Goal: Task Accomplishment & Management: Use online tool/utility

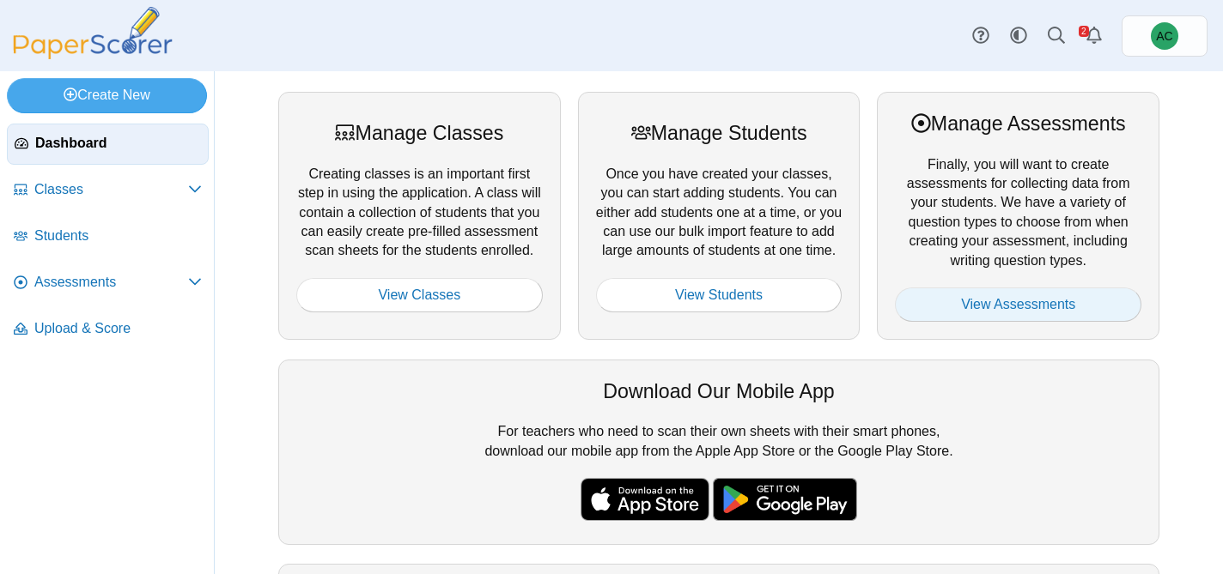
click at [972, 315] on link "View Assessments" at bounding box center [1018, 305] width 246 height 34
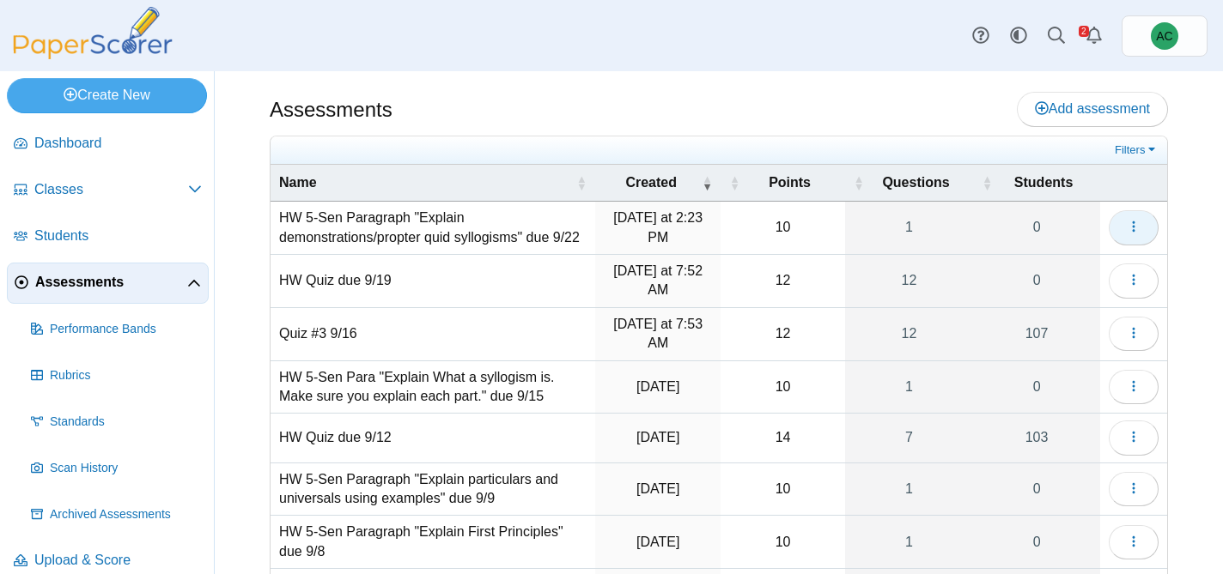
click at [1128, 234] on icon "button" at bounding box center [1134, 227] width 14 height 14
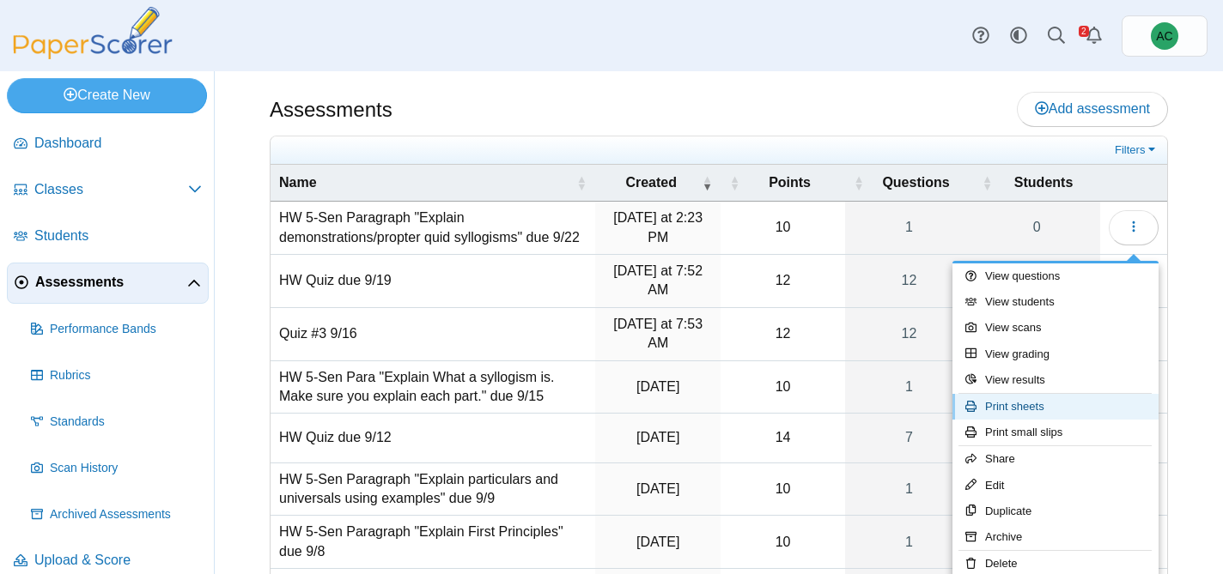
click at [1006, 404] on link "Print sheets" at bounding box center [1055, 407] width 206 height 26
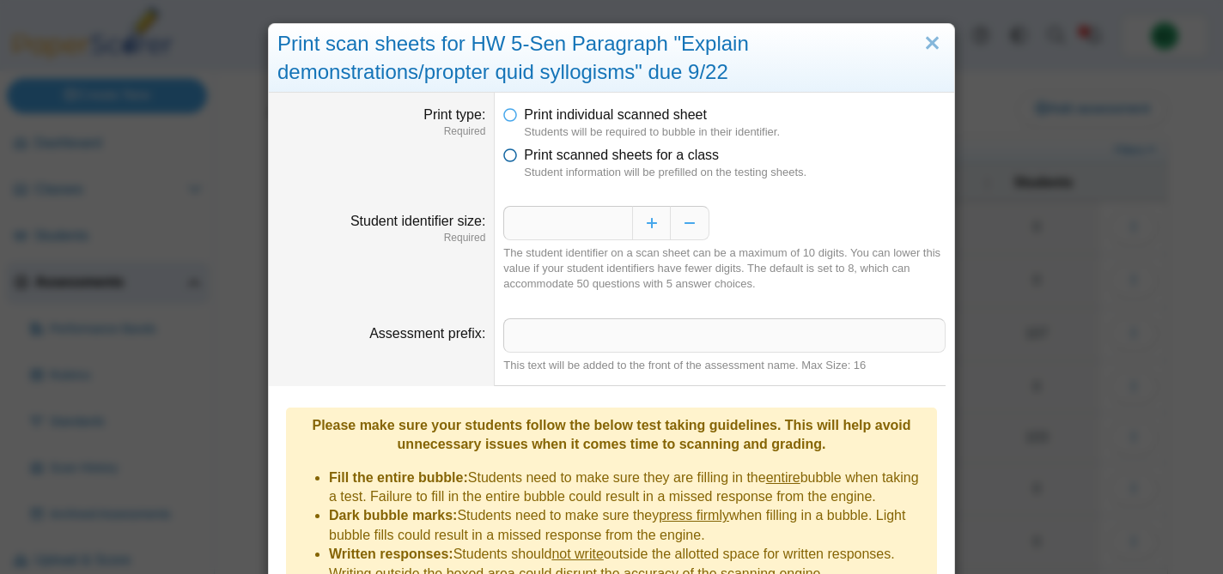
click at [639, 155] on span "Print scanned sheets for a class" at bounding box center [621, 155] width 195 height 15
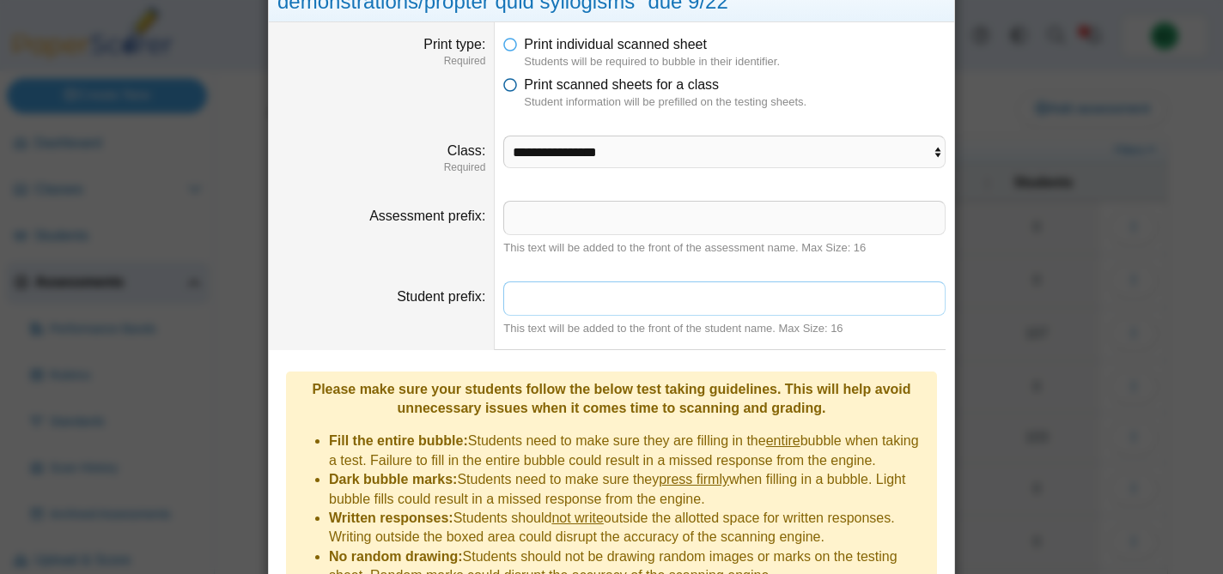
scroll to position [82, 0]
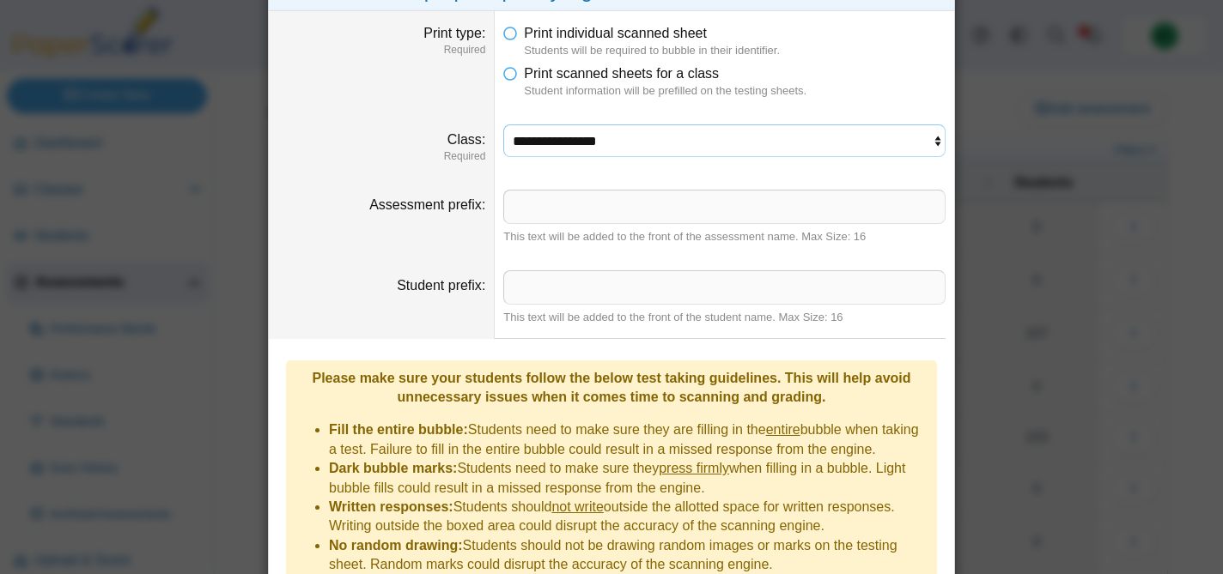
click at [583, 150] on select "**********" at bounding box center [724, 141] width 442 height 33
click at [503, 125] on select "**********" at bounding box center [724, 141] width 442 height 33
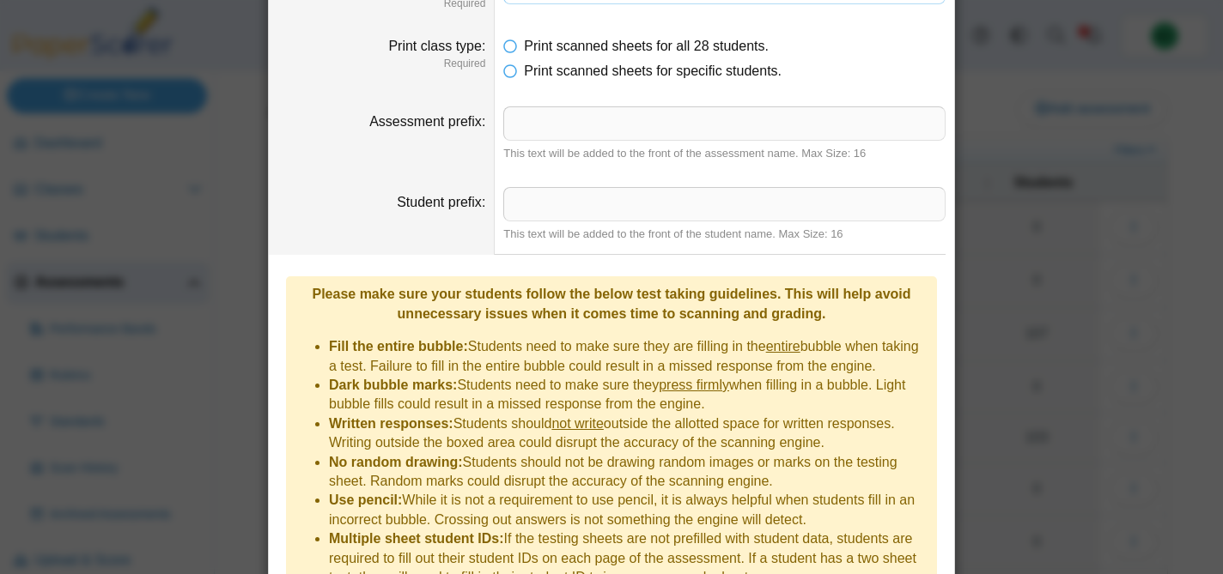
scroll to position [322, 0]
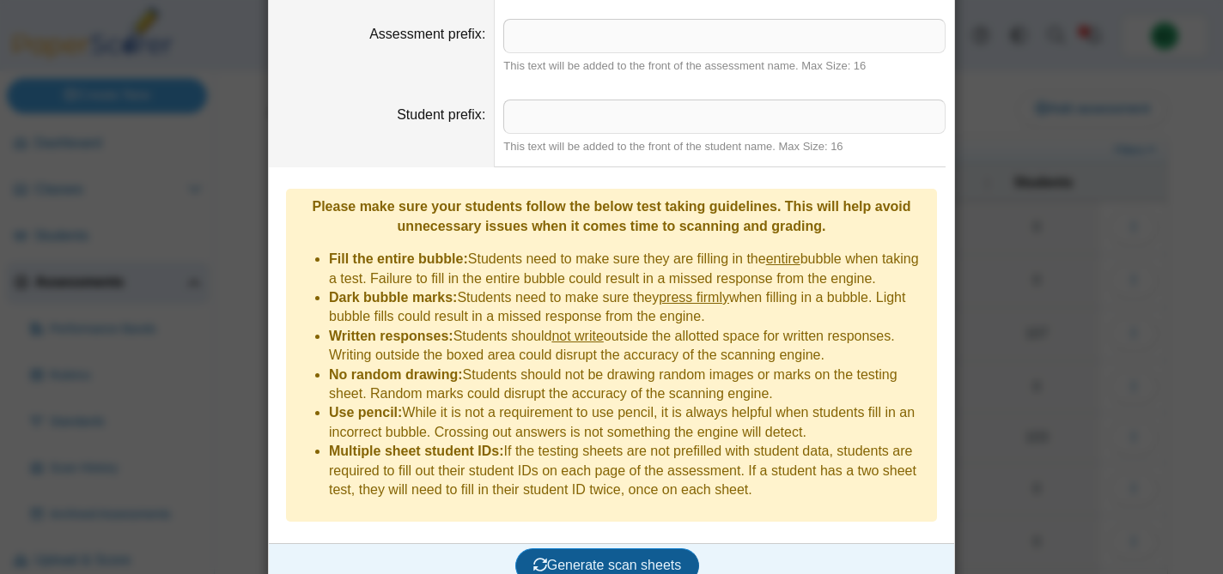
click at [599, 557] on button "Generate scan sheets" at bounding box center [607, 566] width 185 height 34
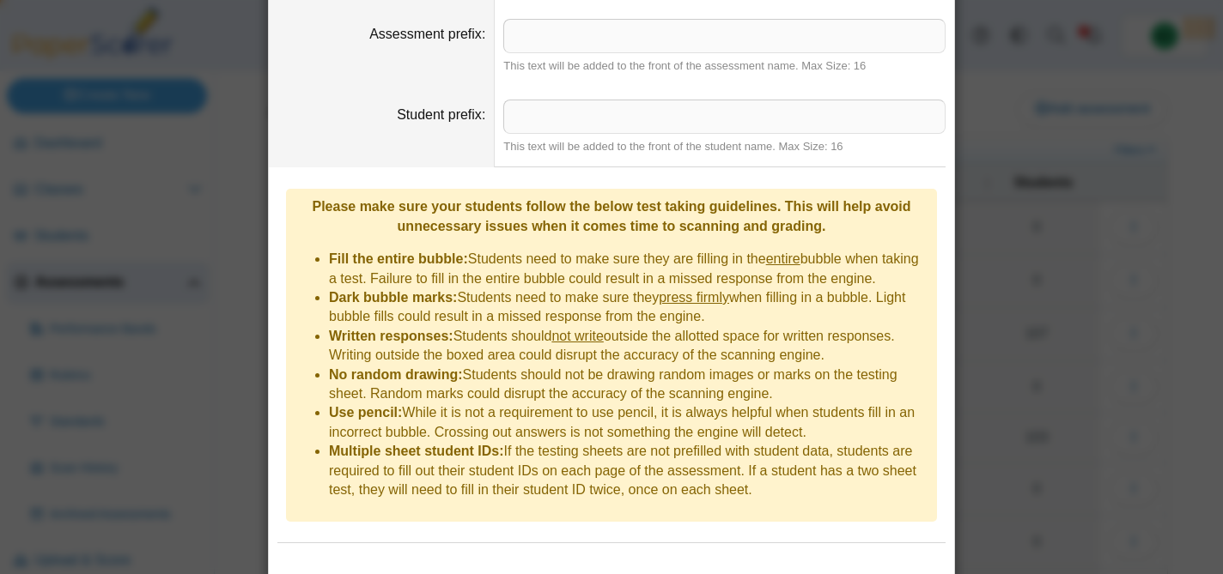
scroll to position [405, 0]
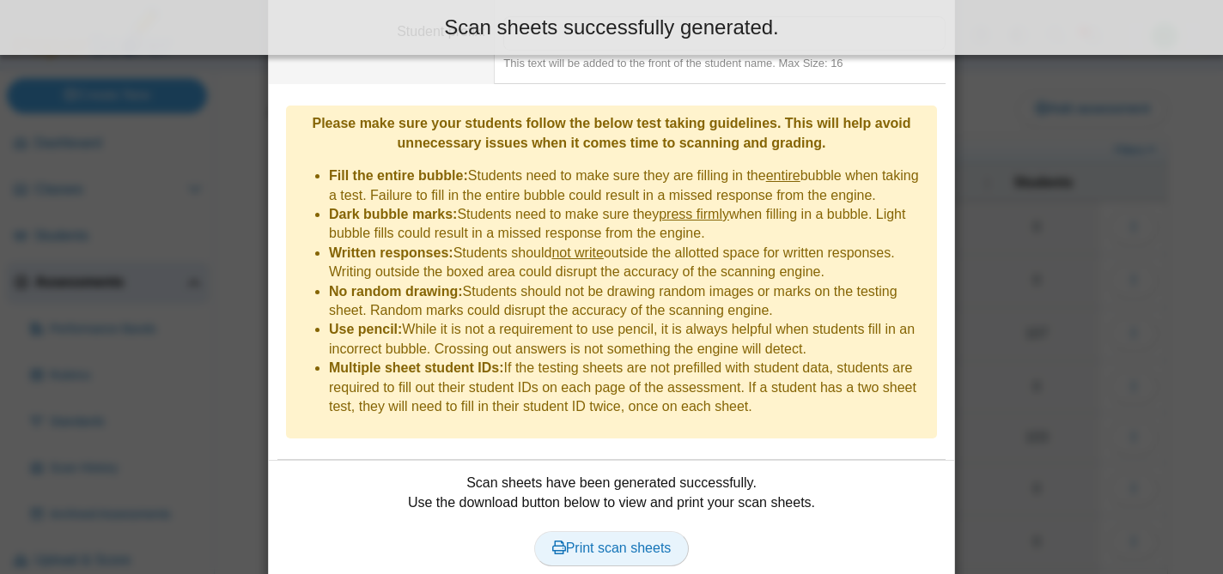
click at [592, 532] on link "Print scan sheets" at bounding box center [611, 549] width 155 height 34
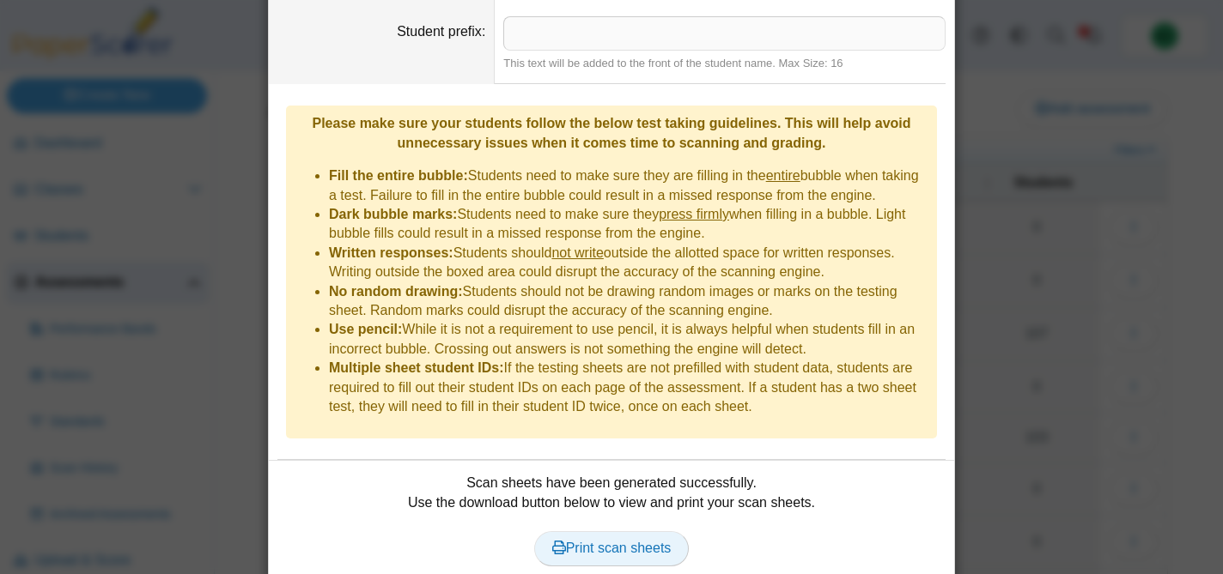
scroll to position [111, 0]
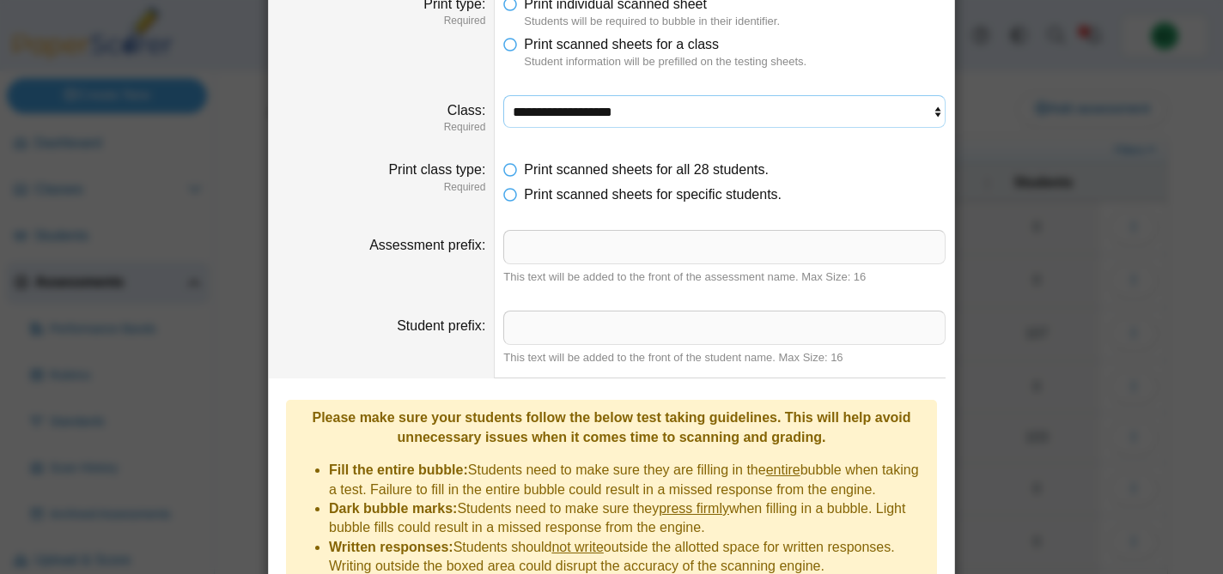
click at [573, 102] on select "**********" at bounding box center [724, 111] width 442 height 33
select select "**********"
click at [503, 95] on select "**********" at bounding box center [724, 111] width 442 height 33
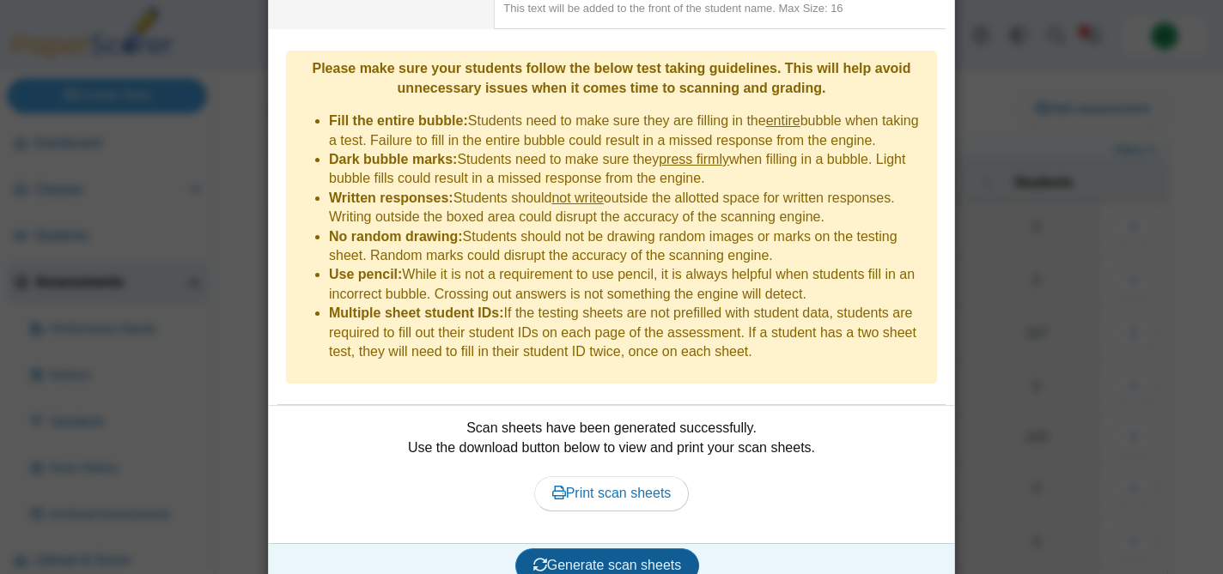
click at [596, 550] on button "Generate scan sheets" at bounding box center [607, 566] width 185 height 34
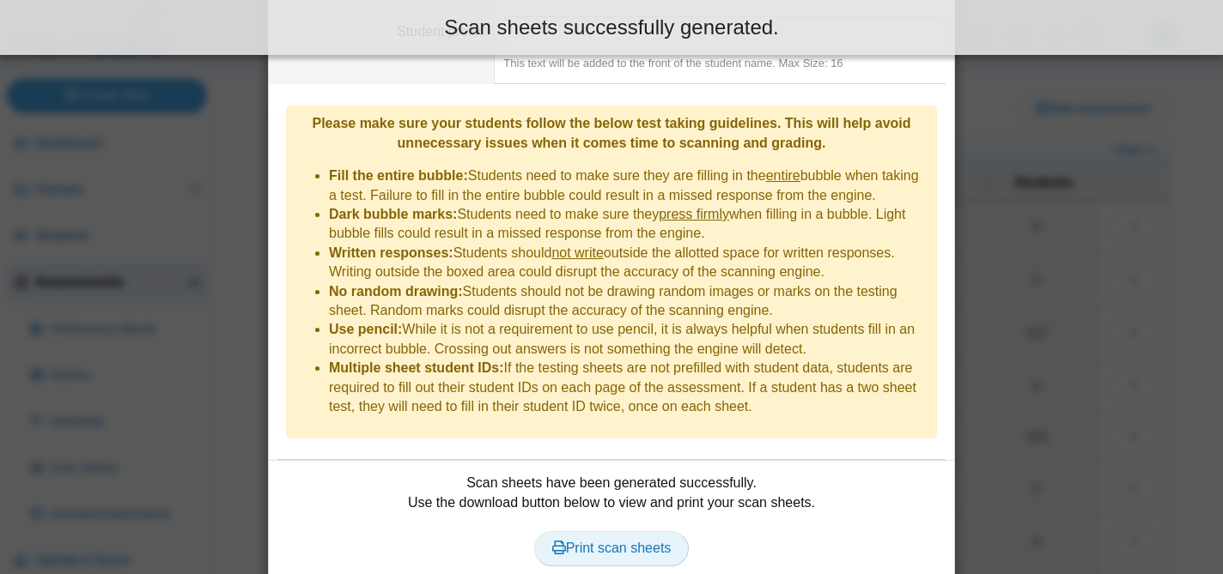
click at [629, 541] on span "Print scan sheets" at bounding box center [611, 548] width 119 height 15
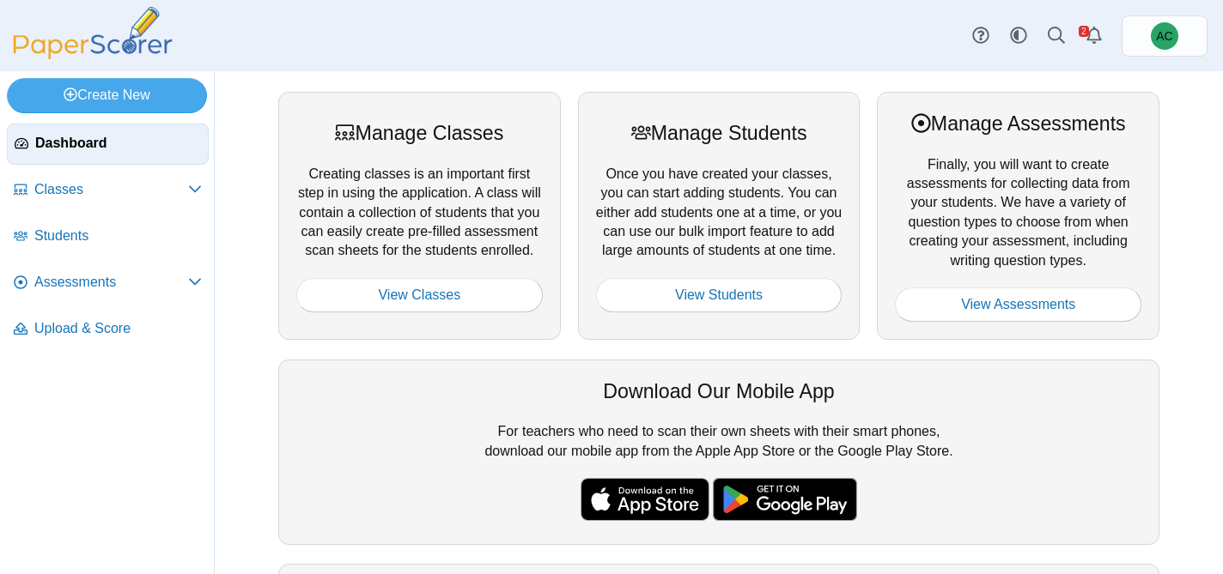
click at [1018, 325] on div "Manage Assessments Finally, you will want to create assessments for collecting …" at bounding box center [1018, 216] width 283 height 248
click at [1006, 305] on link "View Assessments" at bounding box center [1018, 305] width 246 height 34
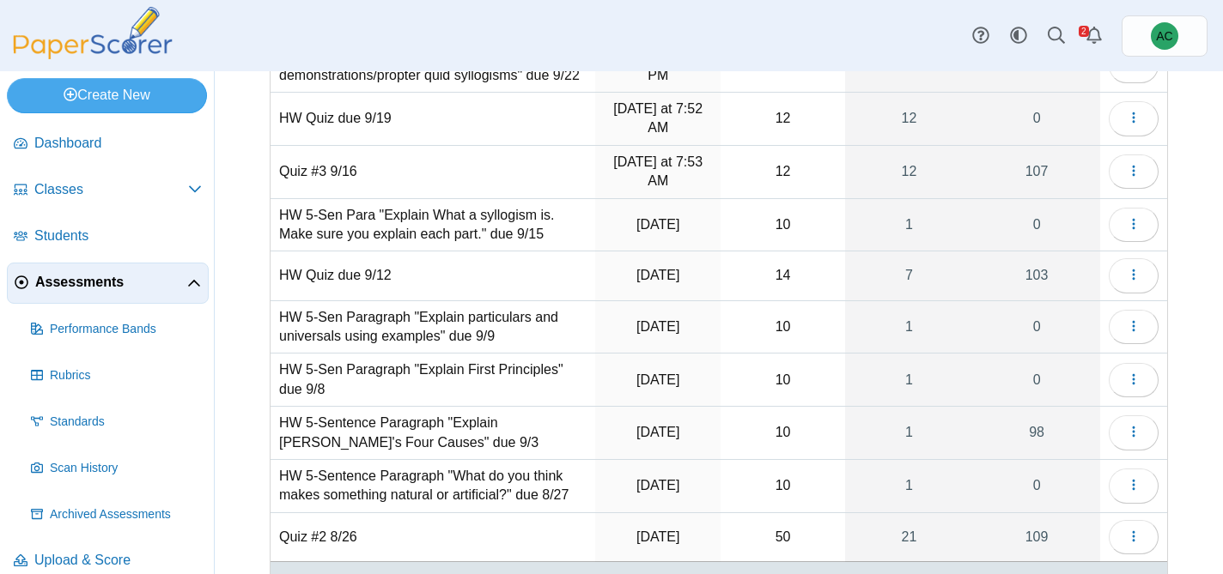
scroll to position [264, 0]
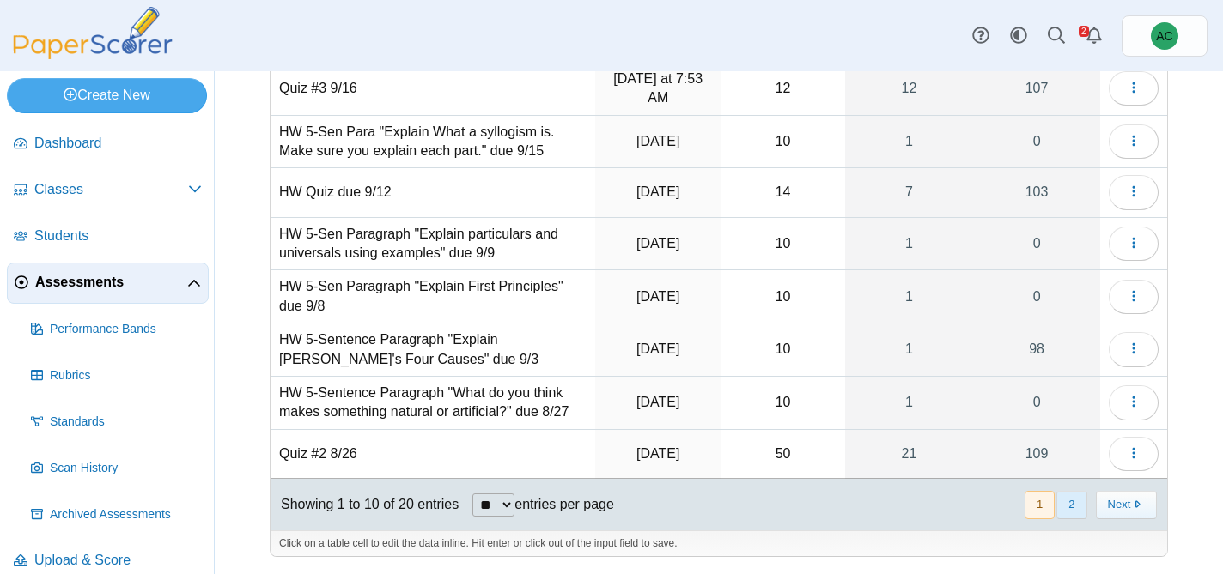
click at [1075, 514] on button "2" at bounding box center [1071, 505] width 30 height 28
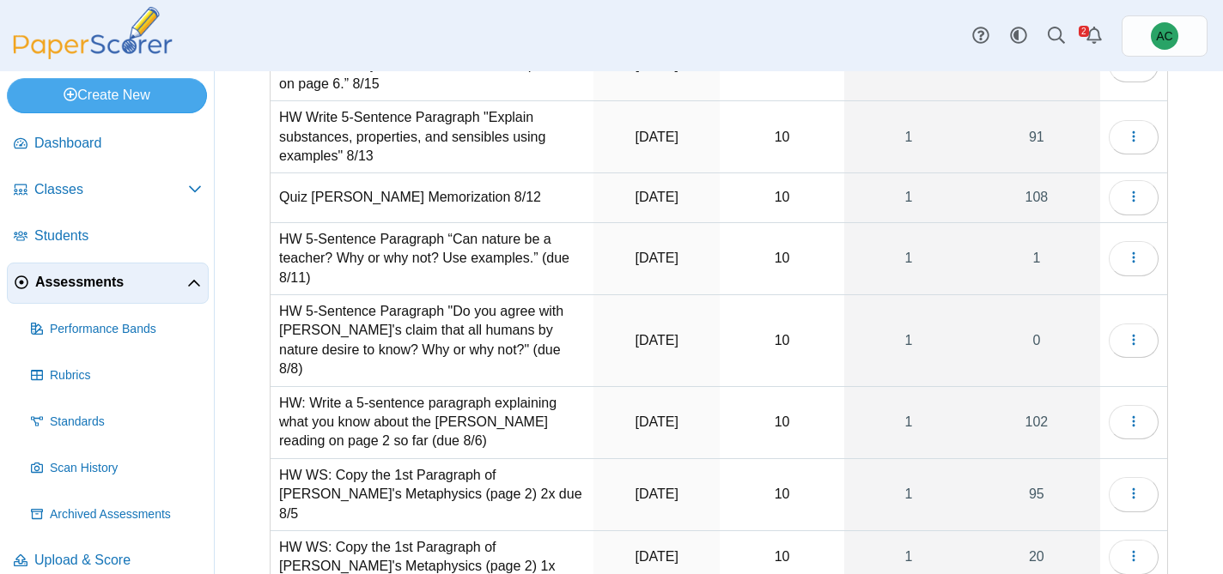
scroll to position [294, 0]
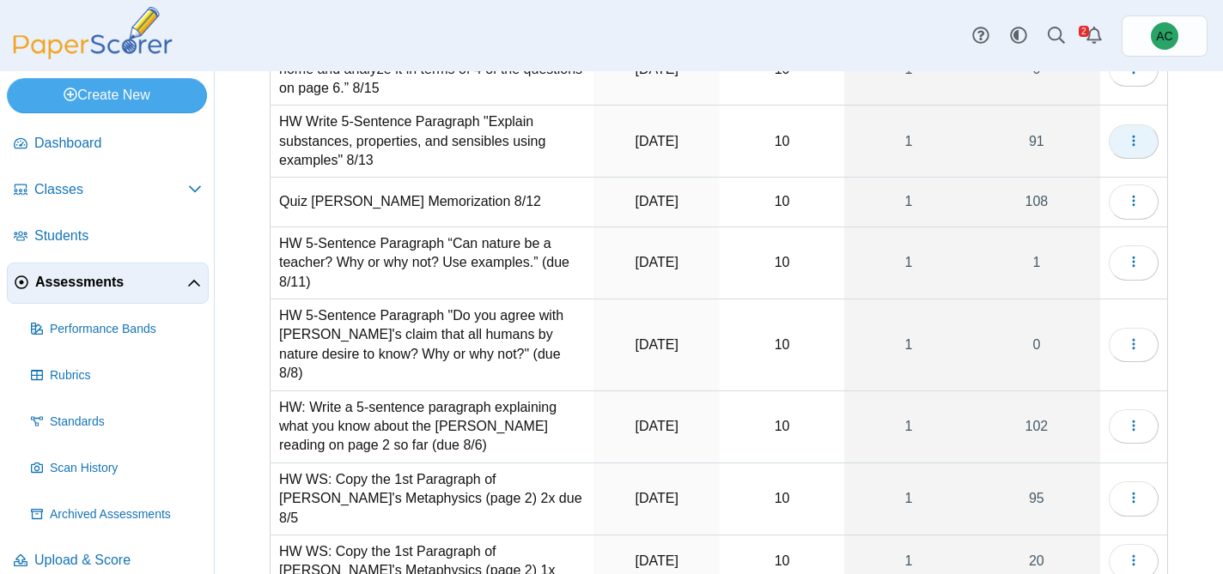
click at [1150, 145] on button "button" at bounding box center [1134, 142] width 50 height 34
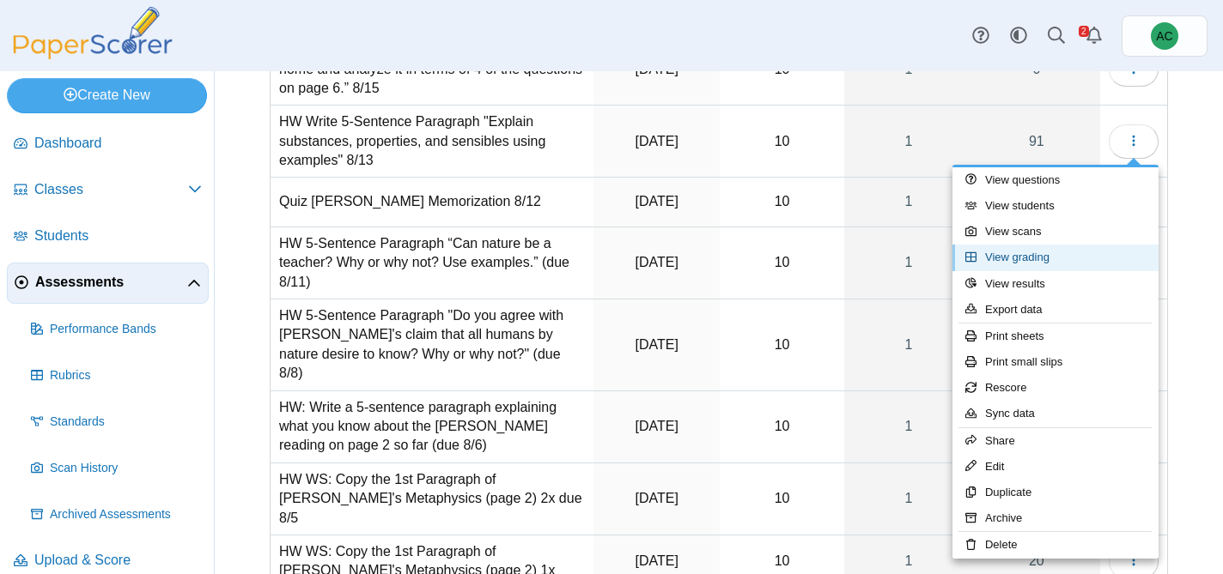
click at [1040, 260] on link "View grading" at bounding box center [1055, 258] width 206 height 26
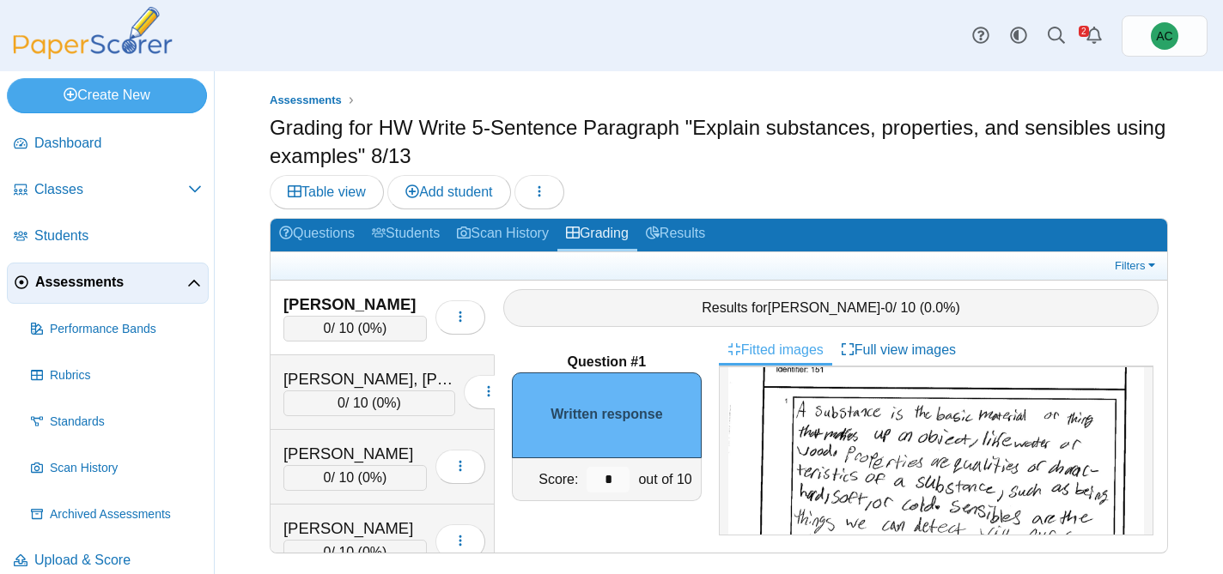
scroll to position [210, 0]
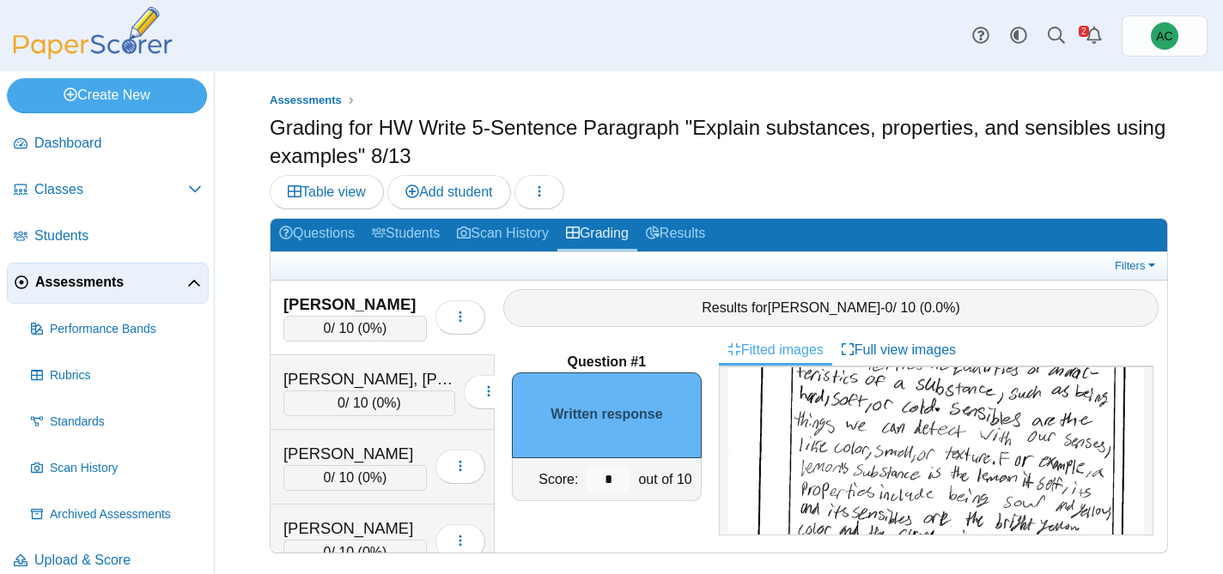
click at [630, 468] on div "*" at bounding box center [608, 480] width 52 height 42
click at [629, 469] on div "*" at bounding box center [608, 480] width 52 height 42
click at [626, 471] on input "*" at bounding box center [607, 480] width 43 height 26
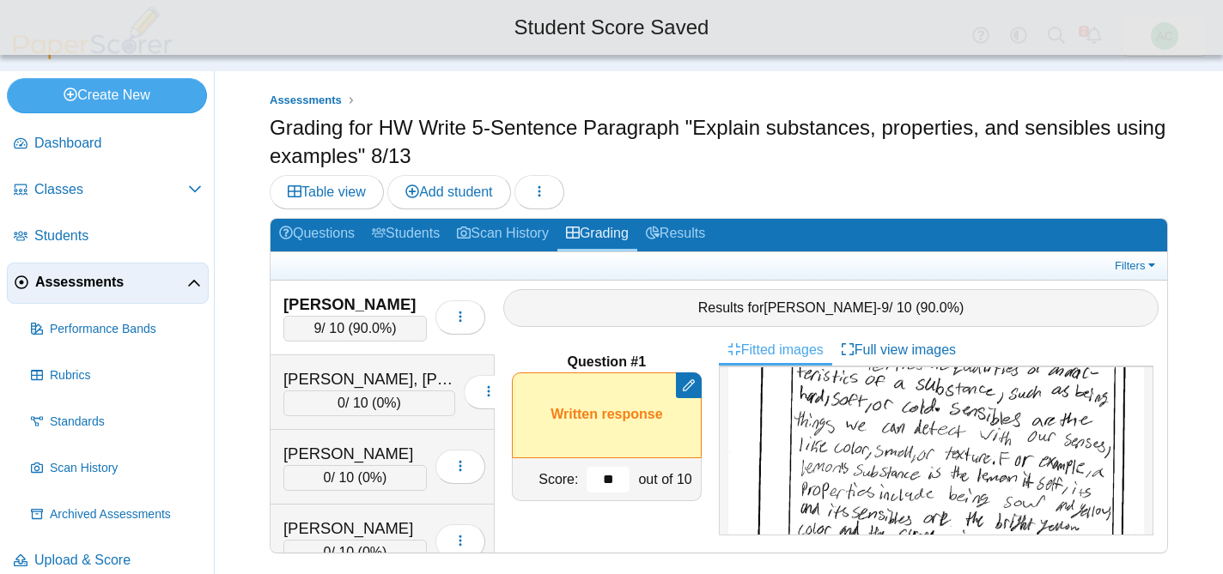
type input "*"
click at [387, 369] on div "[PERSON_NAME], [PERSON_NAME] [PERSON_NAME]" at bounding box center [369, 379] width 172 height 22
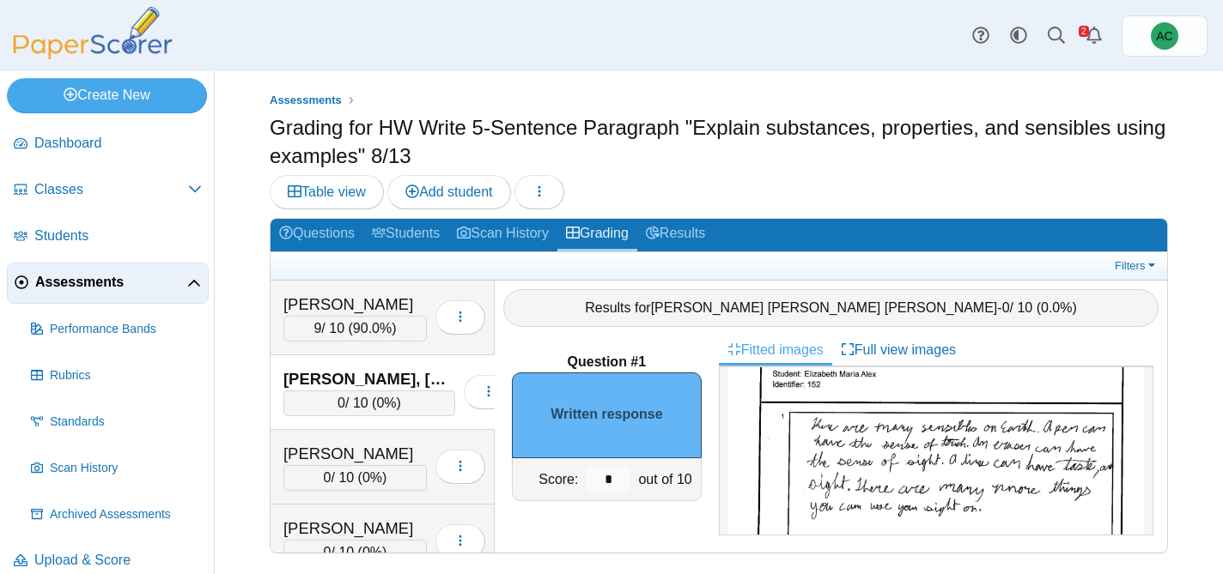
scroll to position [105, 0]
click at [610, 476] on input "*" at bounding box center [607, 480] width 43 height 26
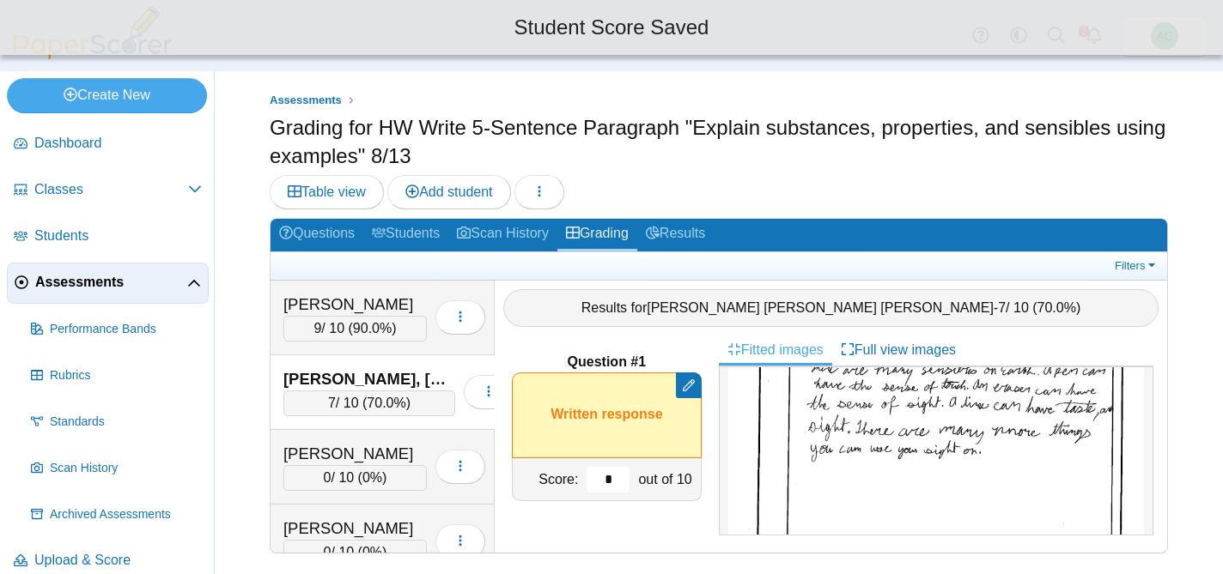
scroll to position [180, 0]
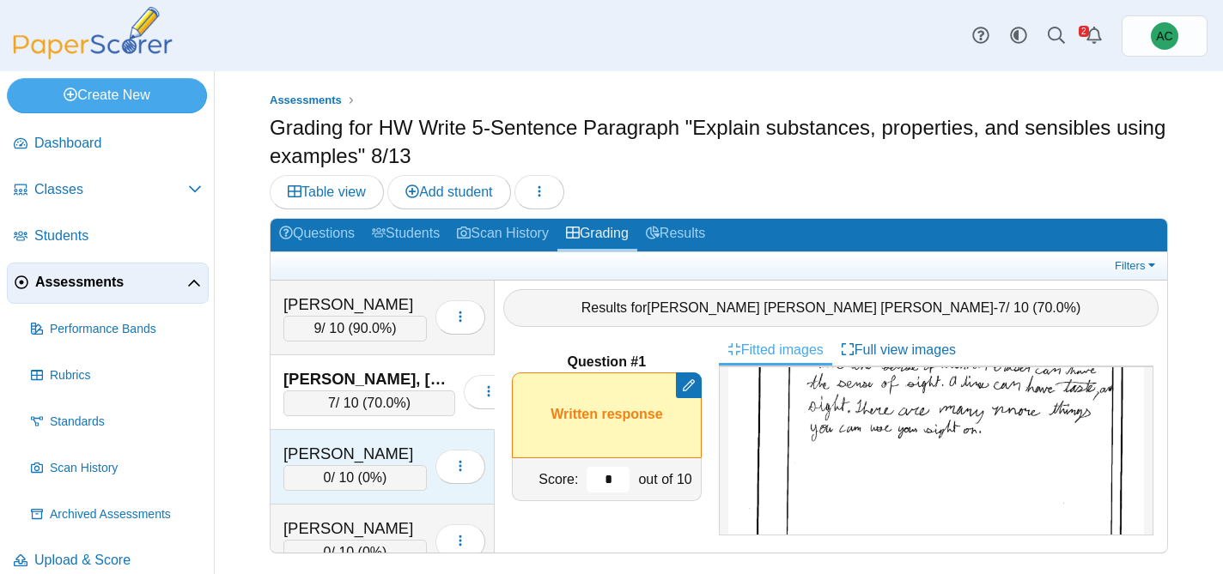
type input "*"
click at [352, 456] on div "[PERSON_NAME]" at bounding box center [354, 454] width 143 height 22
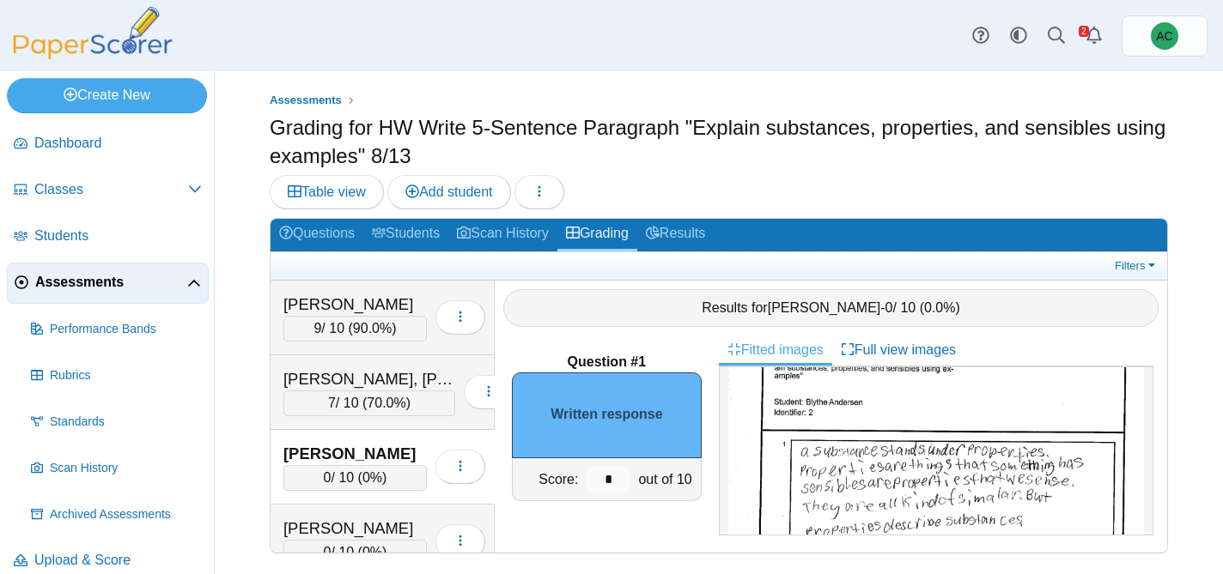
scroll to position [87, 0]
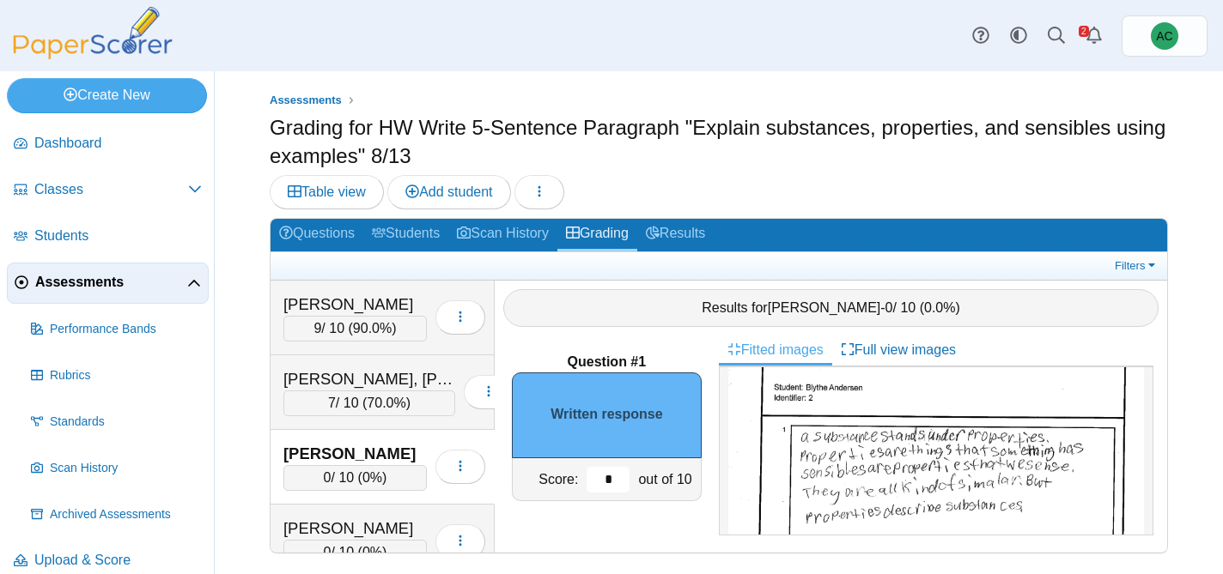
click at [622, 474] on input "*" at bounding box center [607, 480] width 43 height 26
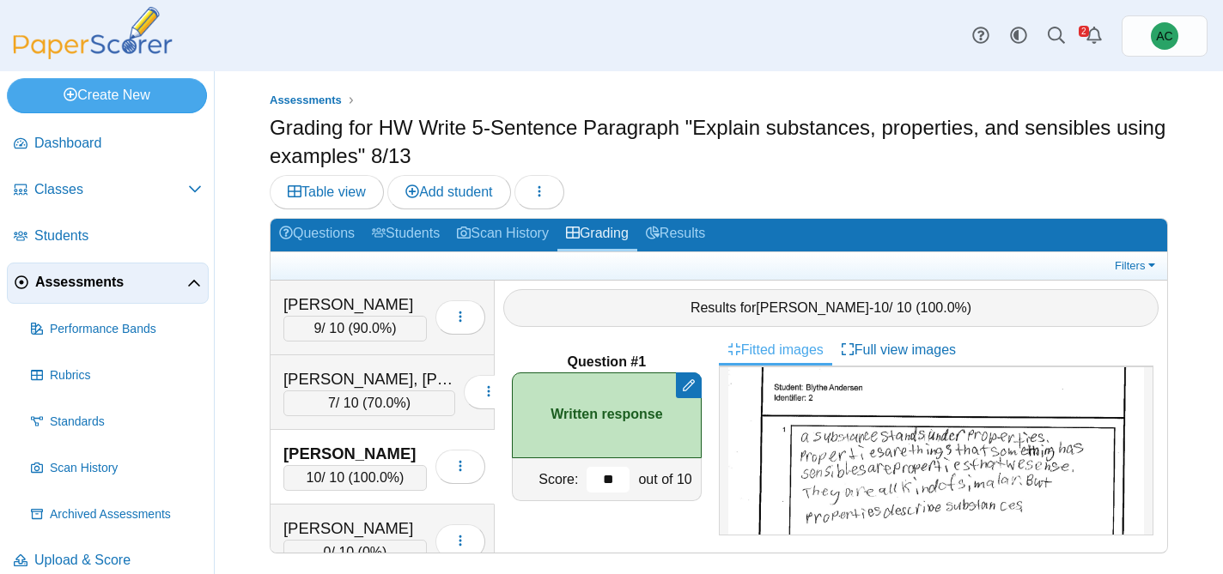
scroll to position [84, 0]
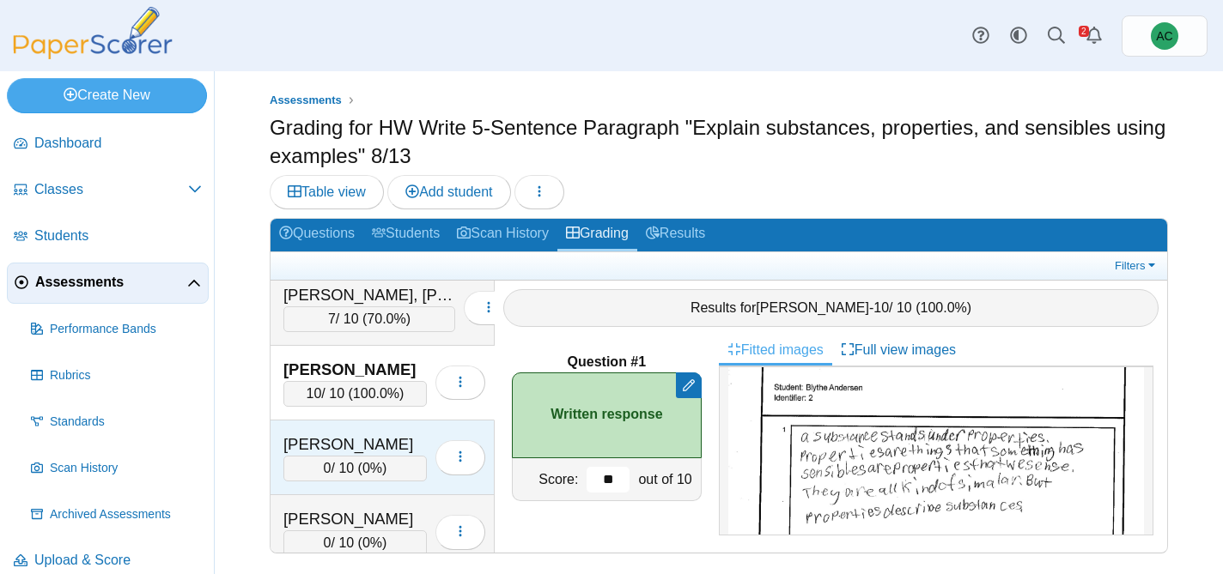
type input "**"
click at [290, 438] on div "[PERSON_NAME]" at bounding box center [354, 445] width 143 height 22
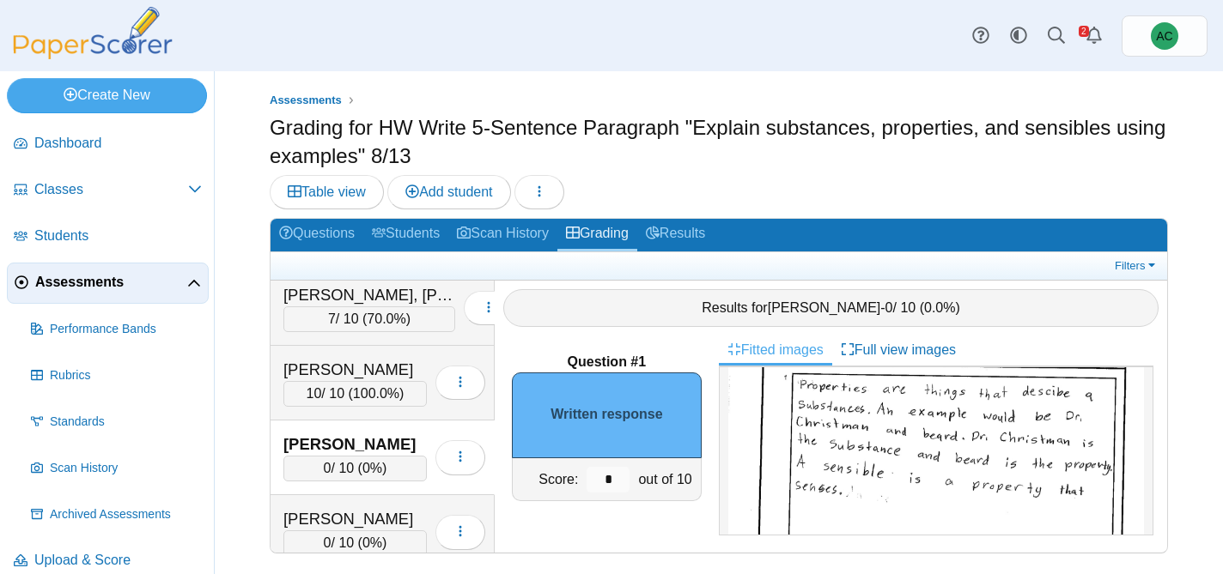
scroll to position [137, 0]
click at [615, 471] on input "*" at bounding box center [607, 480] width 43 height 26
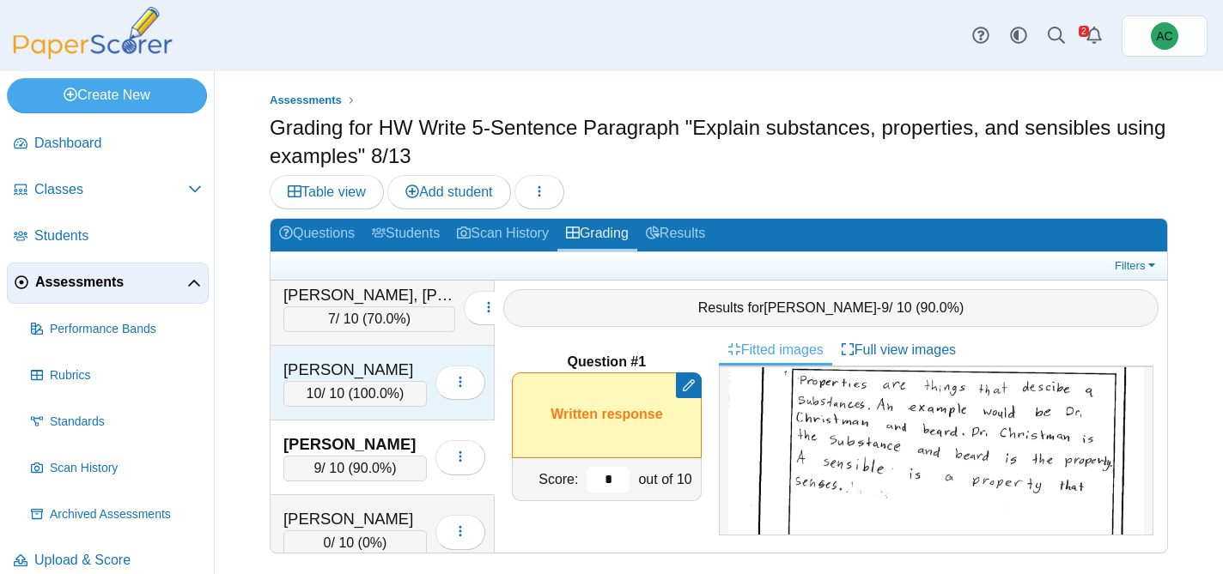
scroll to position [139, 0]
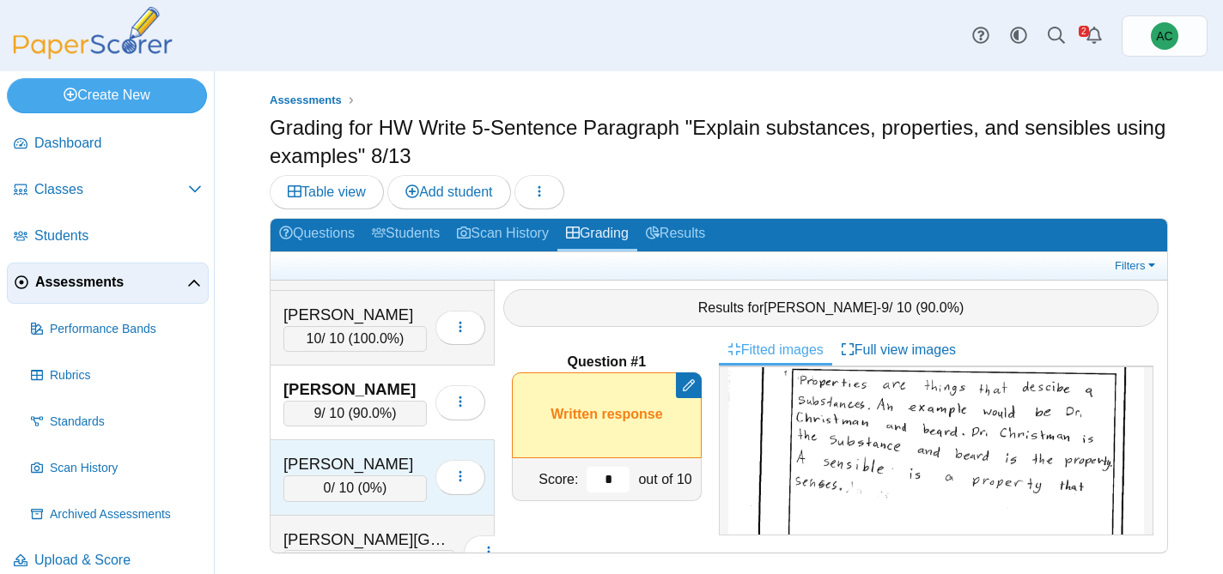
type input "*"
click at [327, 453] on div "[PERSON_NAME]" at bounding box center [354, 464] width 143 height 22
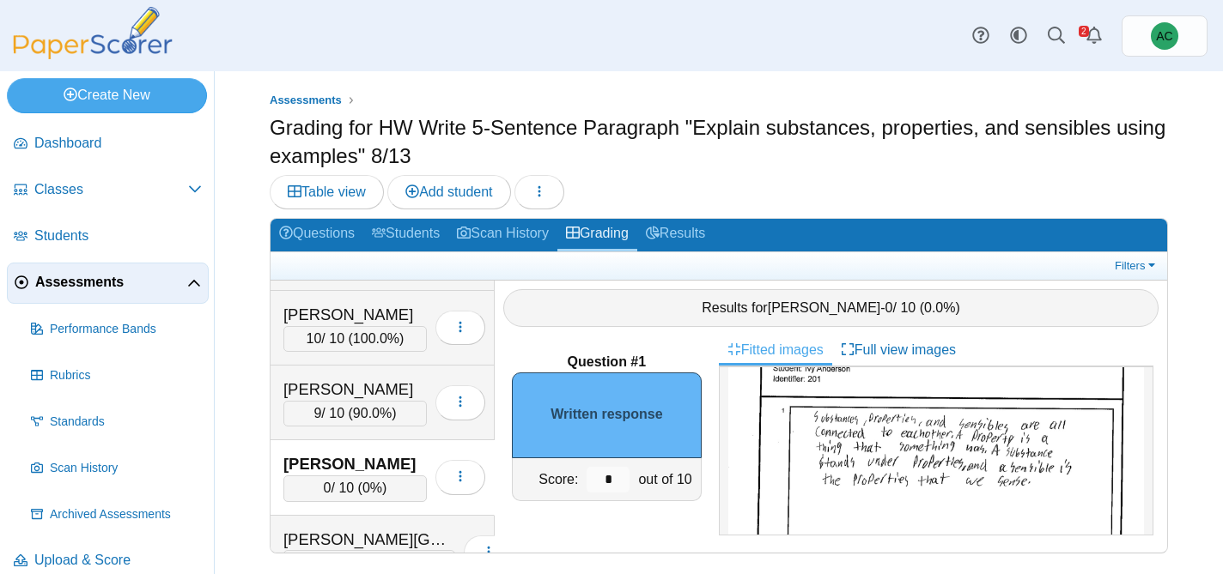
scroll to position [104, 0]
click at [617, 471] on input "*" at bounding box center [607, 480] width 43 height 26
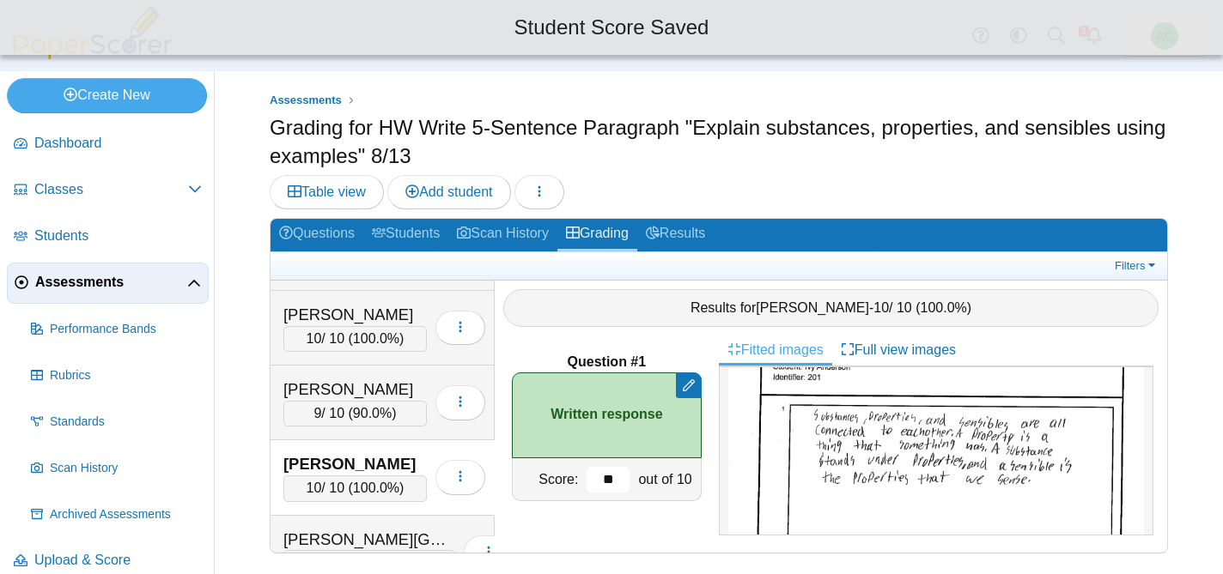
scroll to position [204, 0]
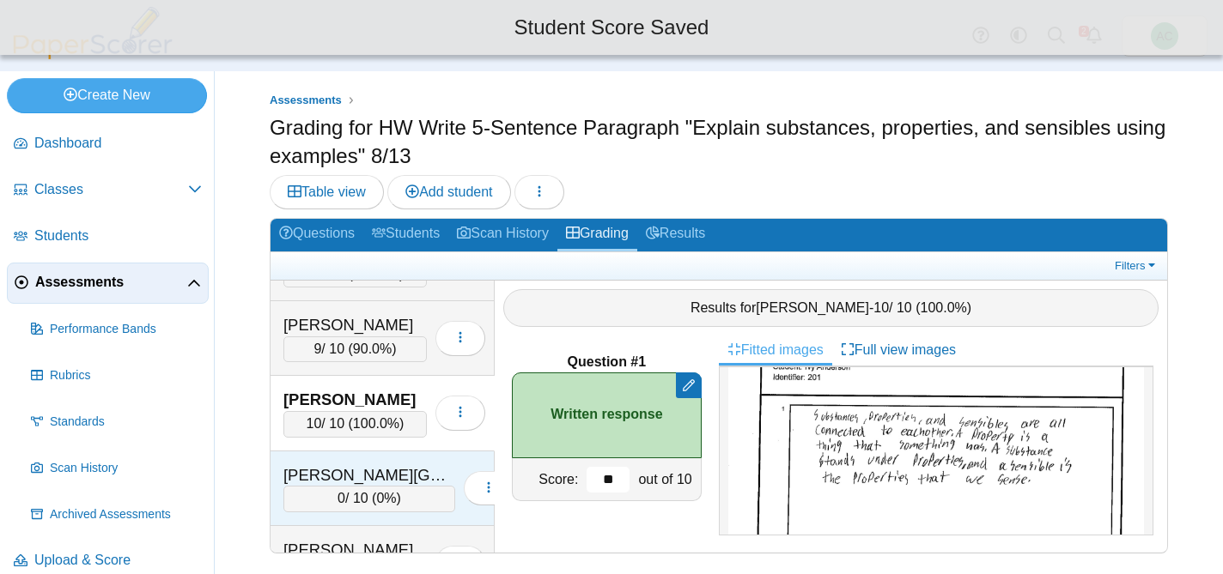
type input "**"
click at [325, 452] on div "[PERSON_NAME][GEOGRAPHIC_DATA] 0 / 10 ( 0% ) Loading…" at bounding box center [382, 489] width 224 height 75
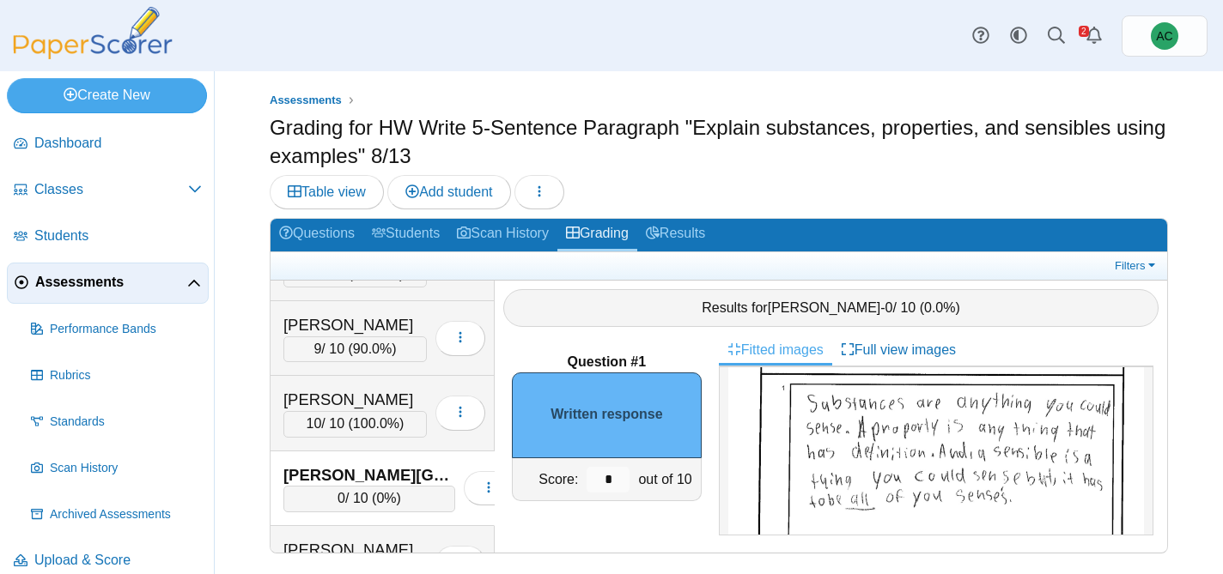
scroll to position [136, 0]
click at [612, 474] on input "*" at bounding box center [607, 480] width 43 height 26
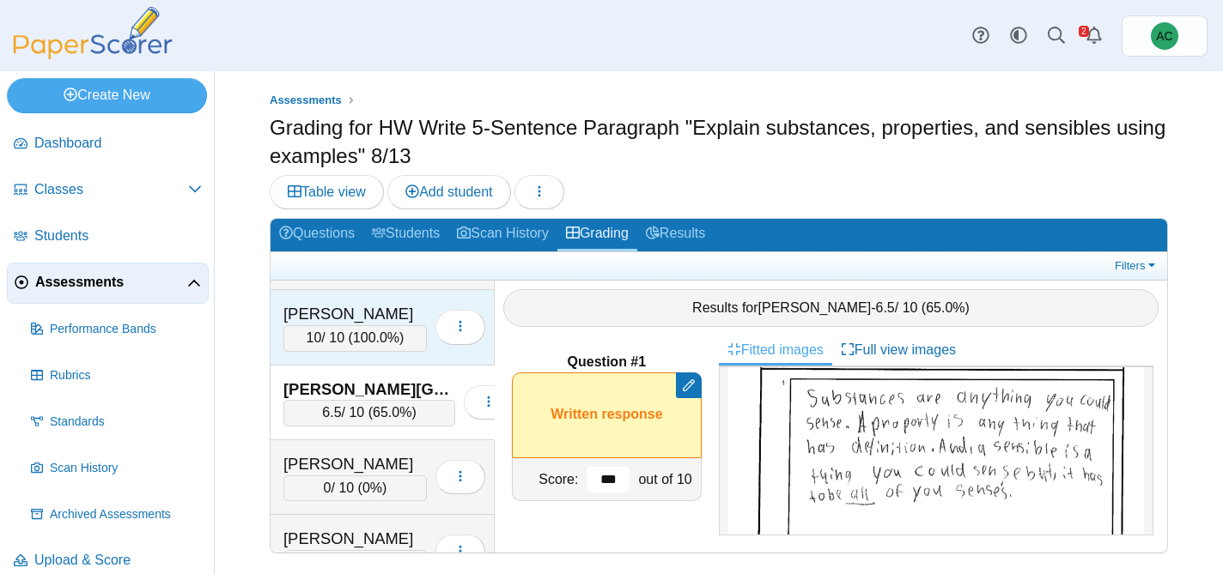
scroll to position [291, 0]
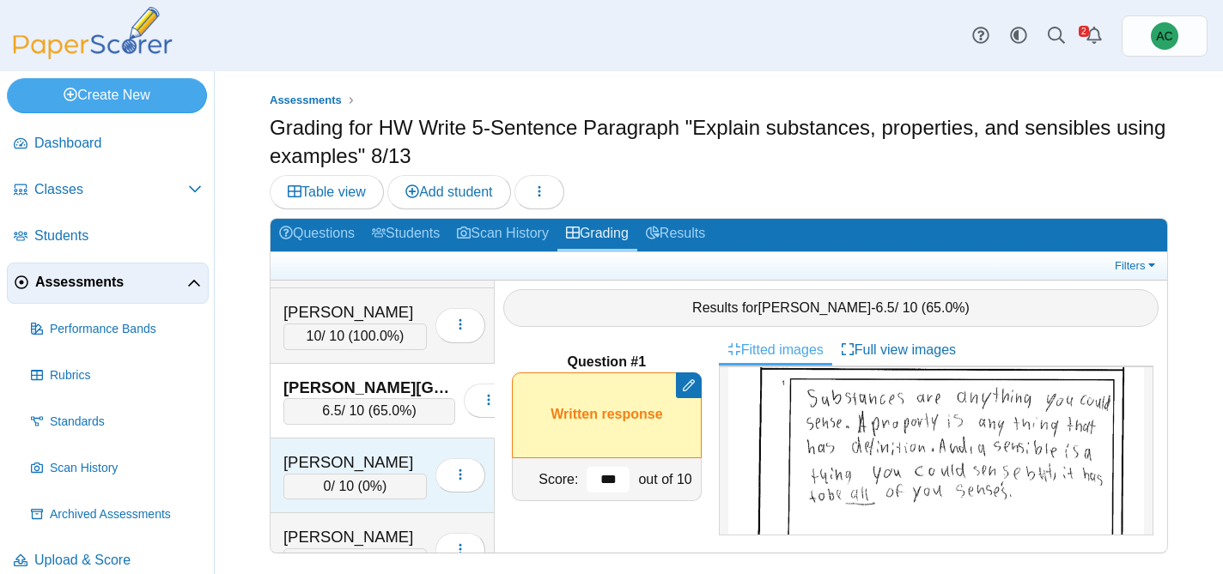
type input "***"
click at [336, 456] on div "[PERSON_NAME]" at bounding box center [354, 463] width 143 height 22
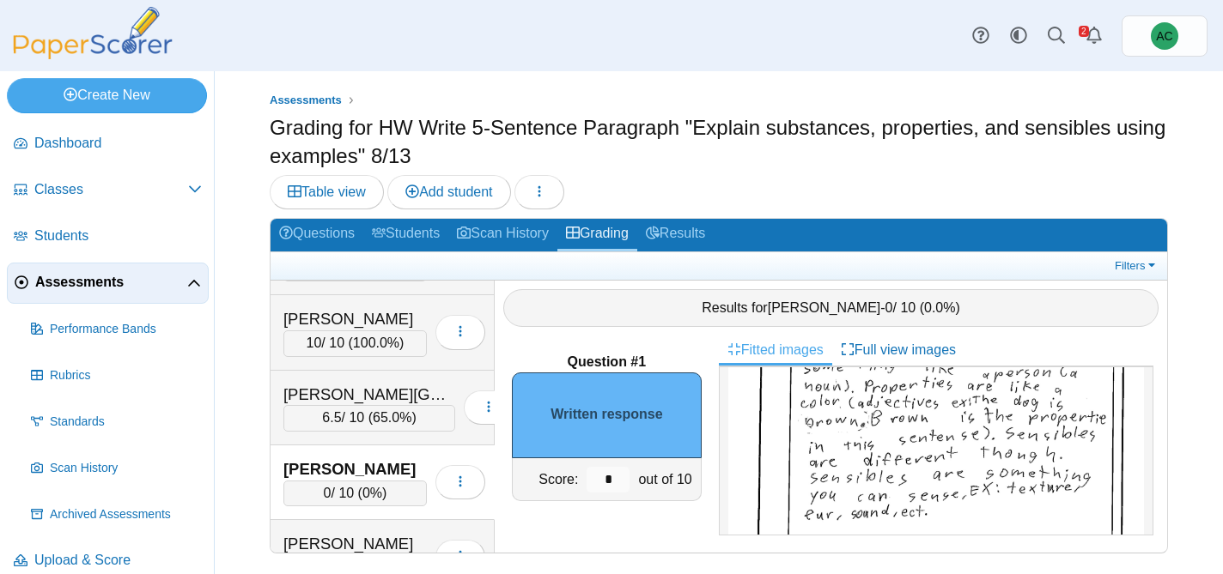
scroll to position [197, 0]
click at [611, 483] on input "*" at bounding box center [607, 480] width 43 height 26
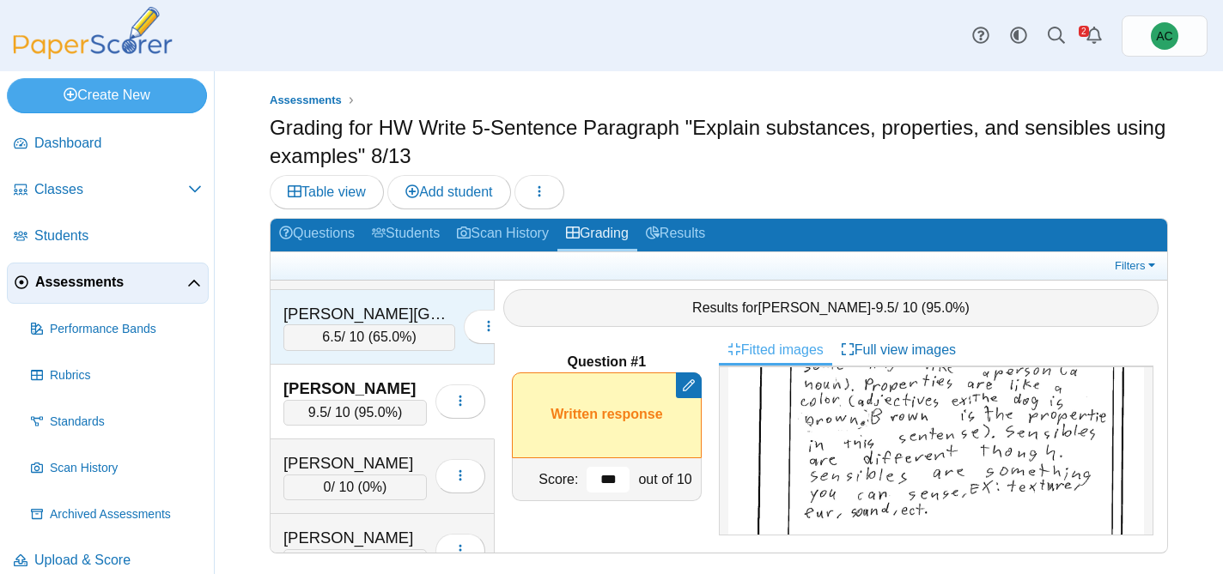
scroll to position [364, 0]
type input "***"
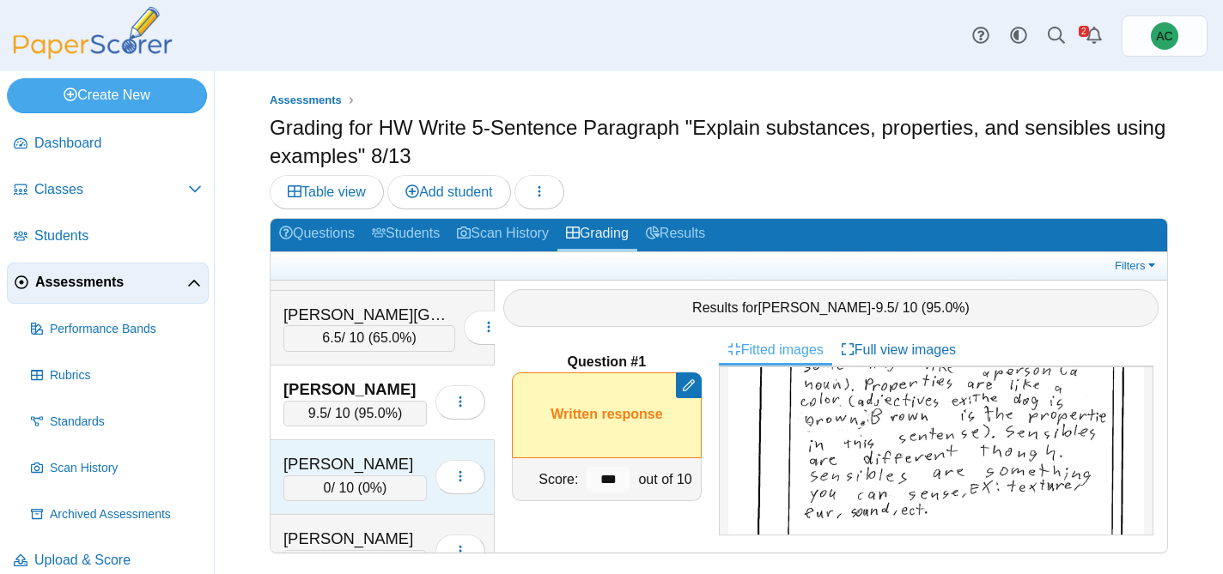
click at [398, 473] on div "[PERSON_NAME]" at bounding box center [354, 464] width 143 height 22
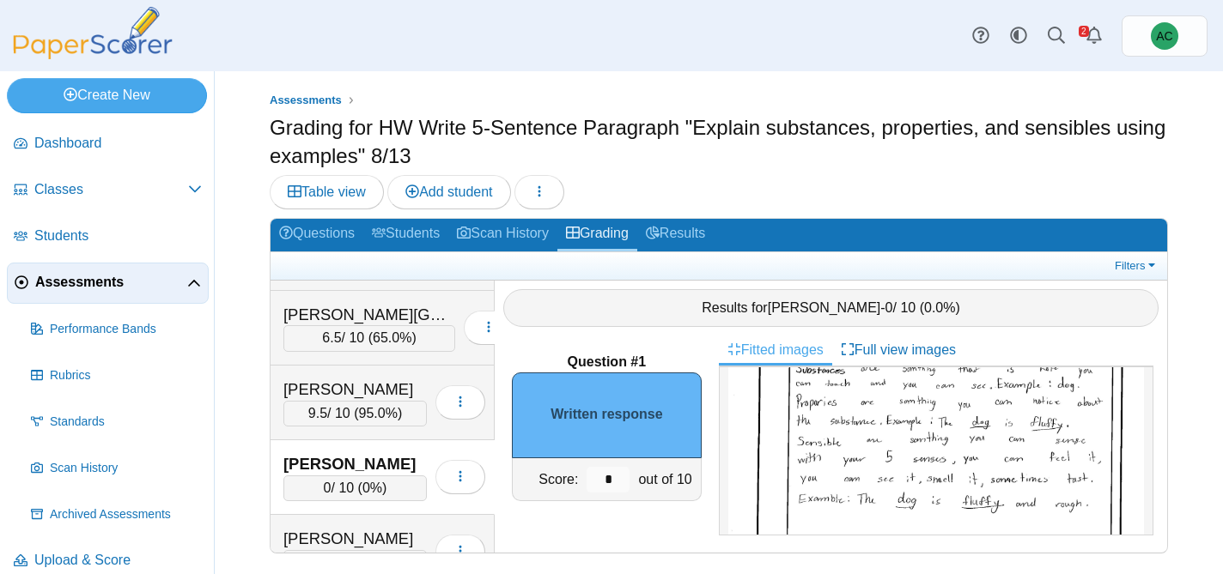
scroll to position [167, 0]
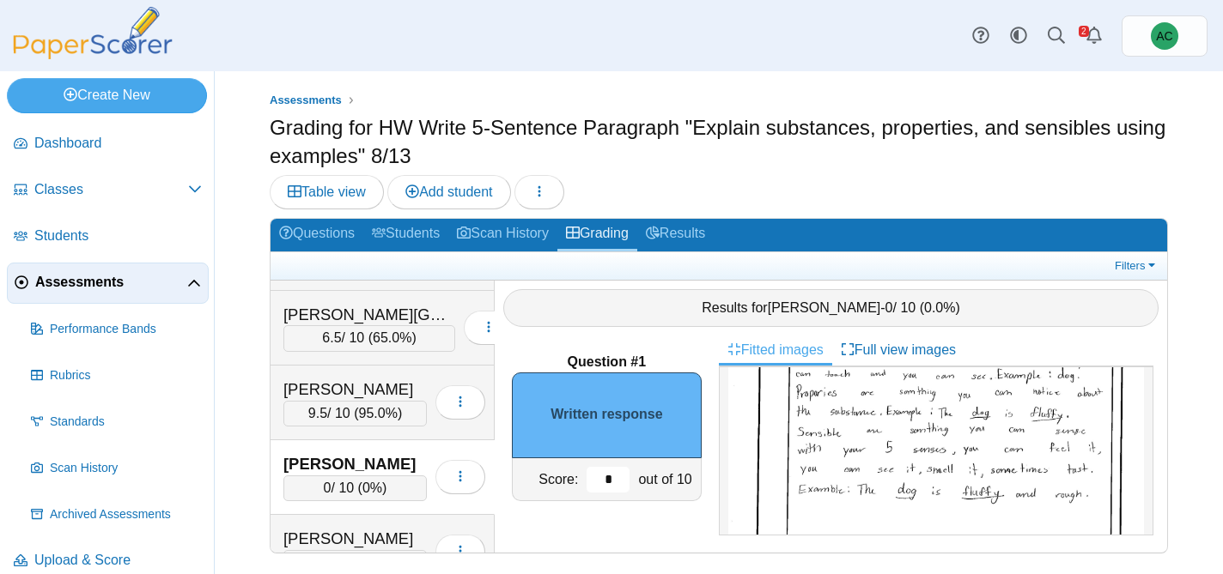
click at [606, 481] on input "*" at bounding box center [607, 480] width 43 height 26
click at [612, 480] on input "*" at bounding box center [607, 480] width 43 height 26
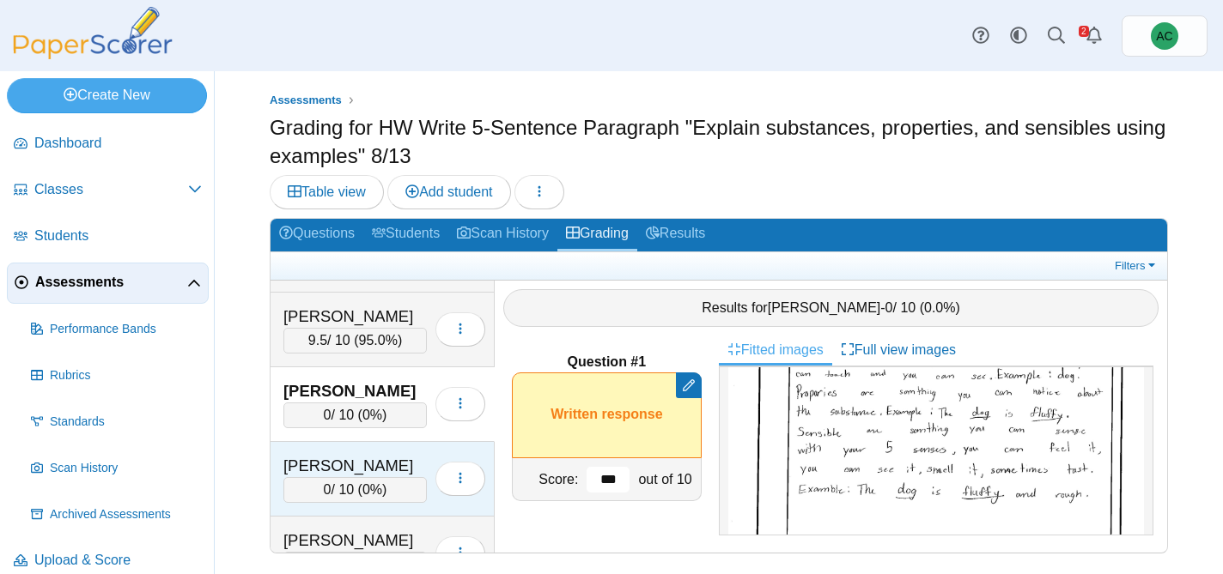
scroll to position [438, 0]
type input "***"
click at [366, 462] on div "[PERSON_NAME]" at bounding box center [354, 465] width 143 height 22
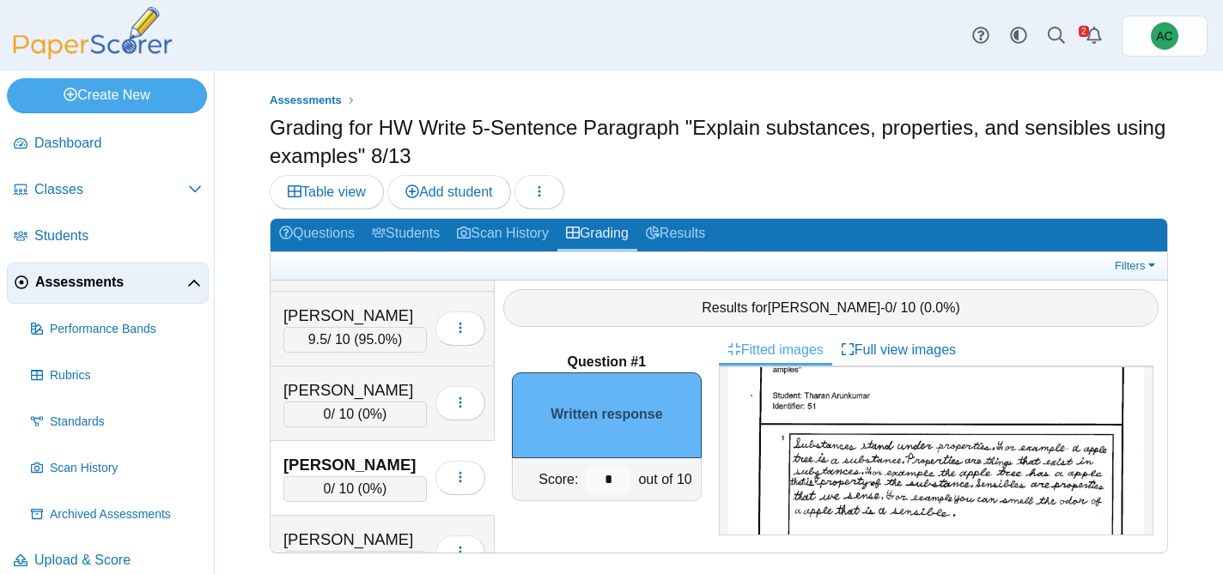
scroll to position [88, 0]
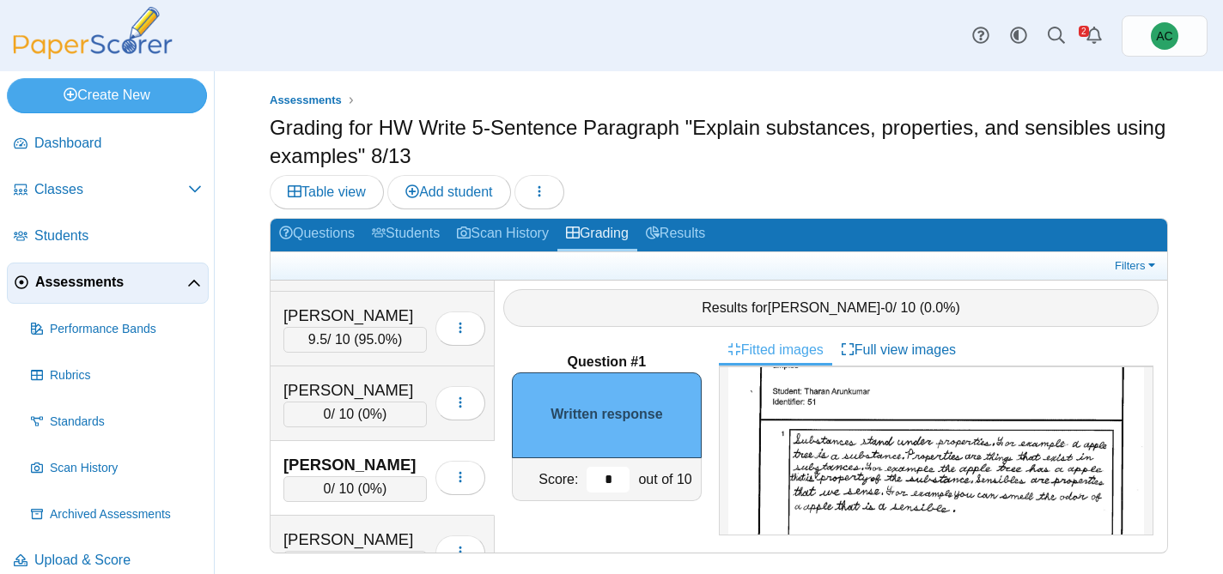
click at [611, 474] on input "*" at bounding box center [607, 480] width 43 height 26
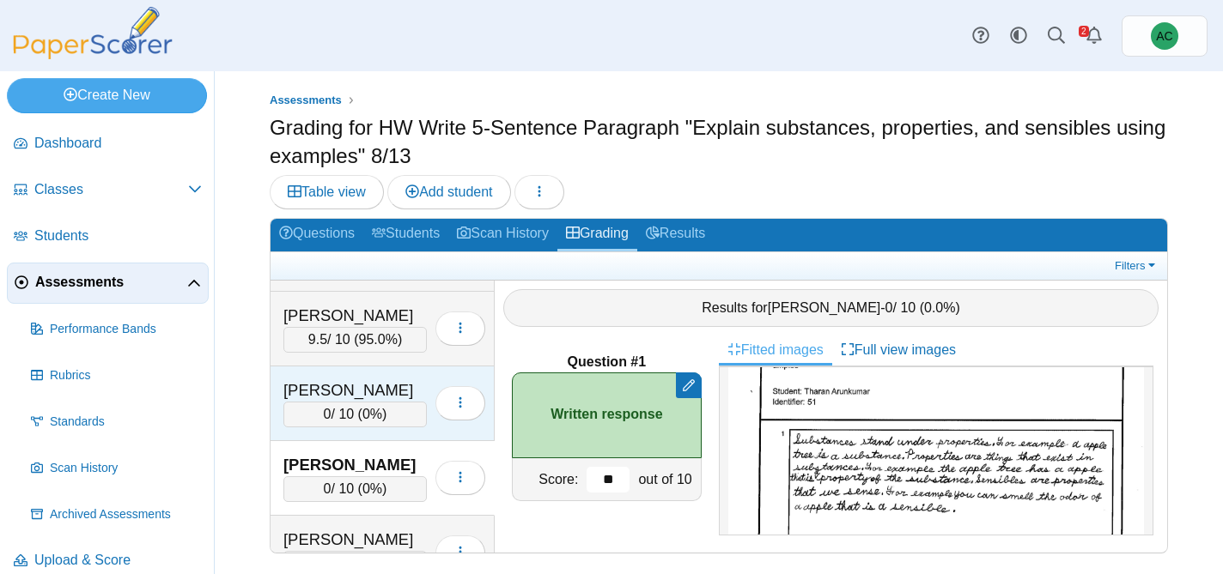
scroll to position [504, 0]
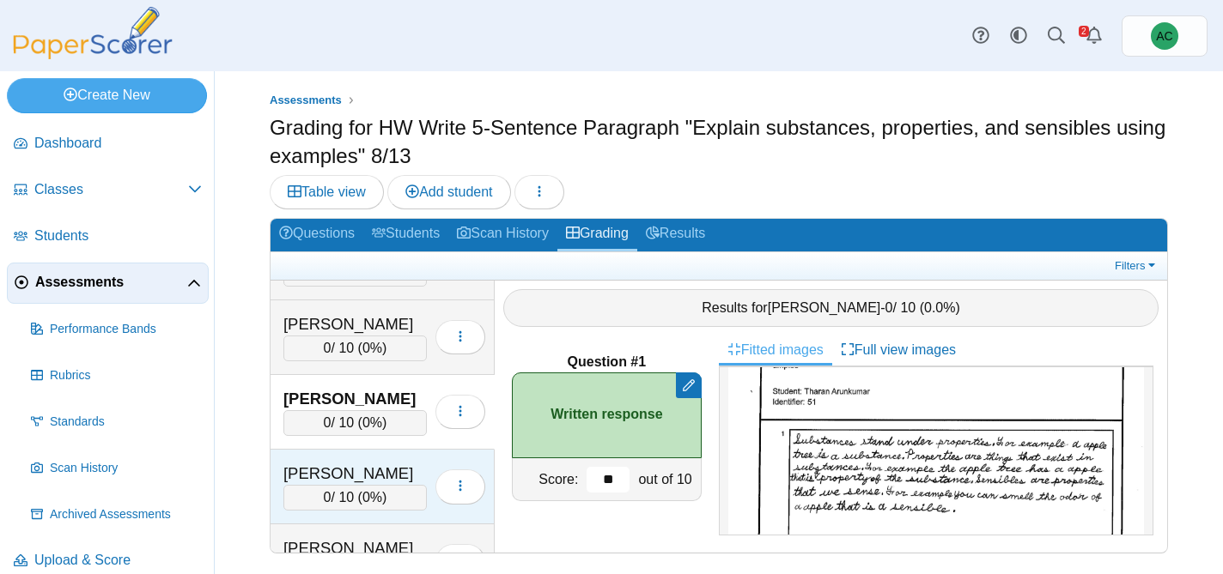
type input "**"
click at [337, 483] on div "[PERSON_NAME]" at bounding box center [354, 474] width 143 height 22
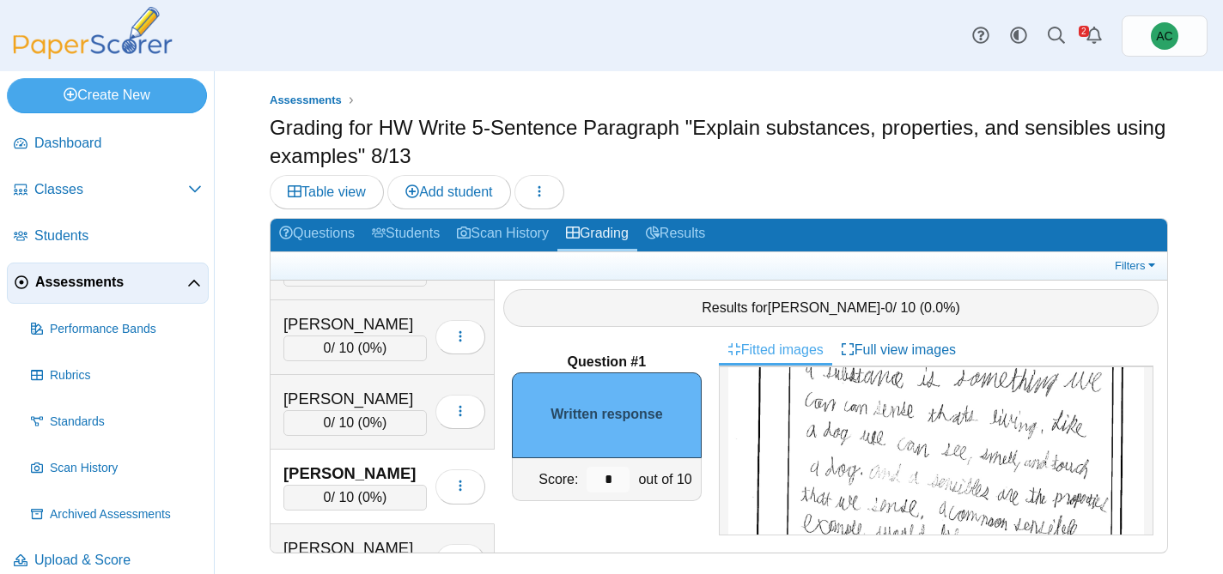
scroll to position [175, 0]
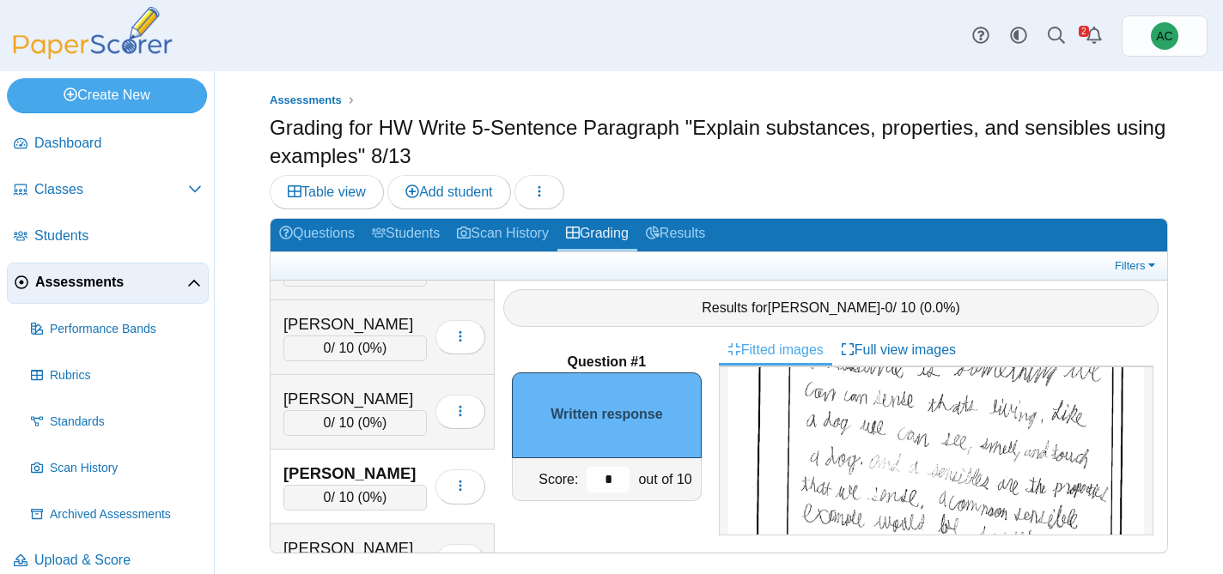
click at [620, 479] on input "*" at bounding box center [607, 480] width 43 height 26
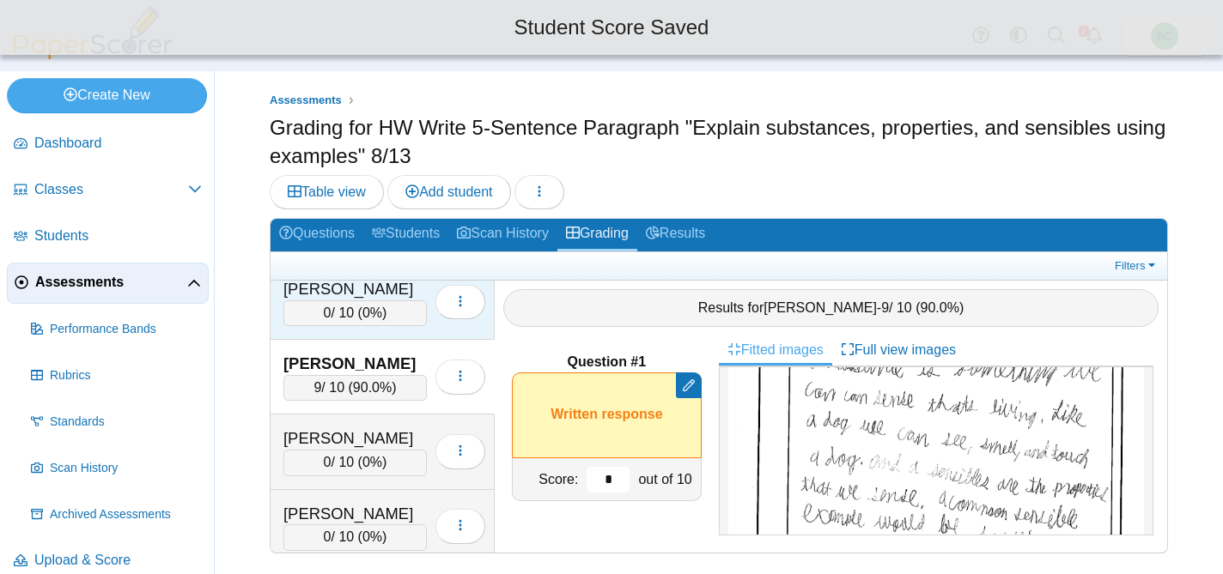
scroll to position [633, 0]
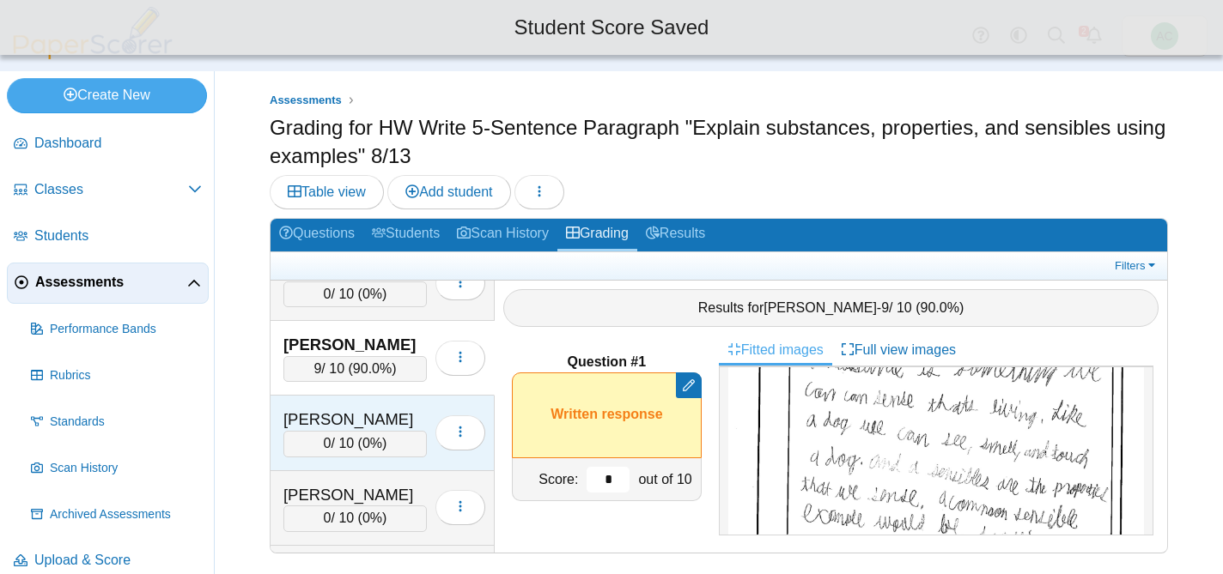
type input "*"
click at [326, 422] on div "[PERSON_NAME]" at bounding box center [354, 420] width 143 height 22
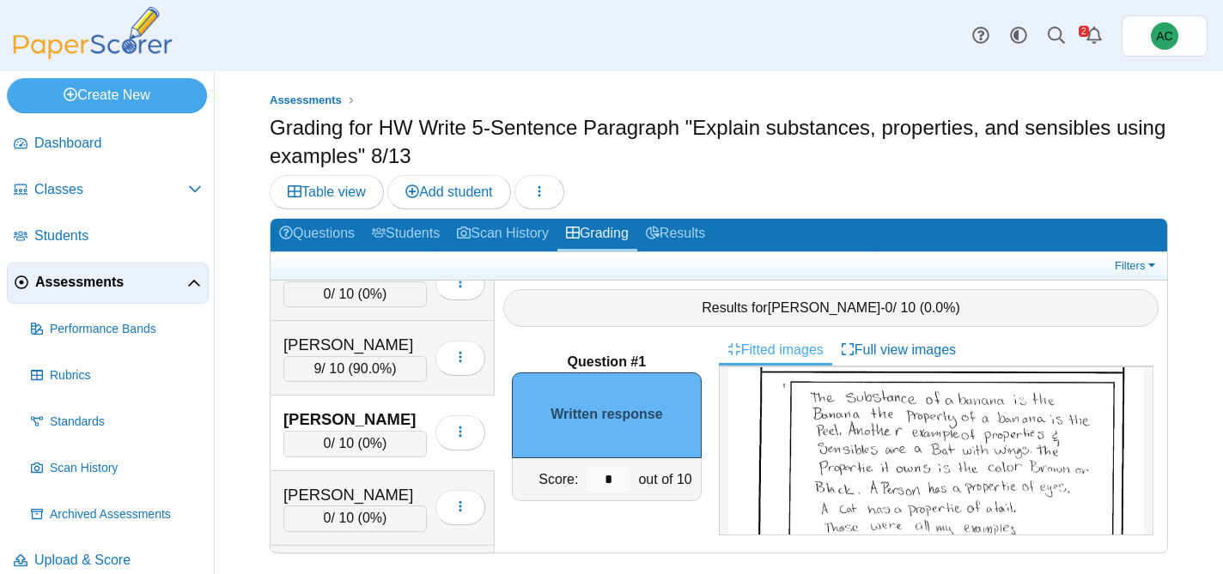
scroll to position [146, 0]
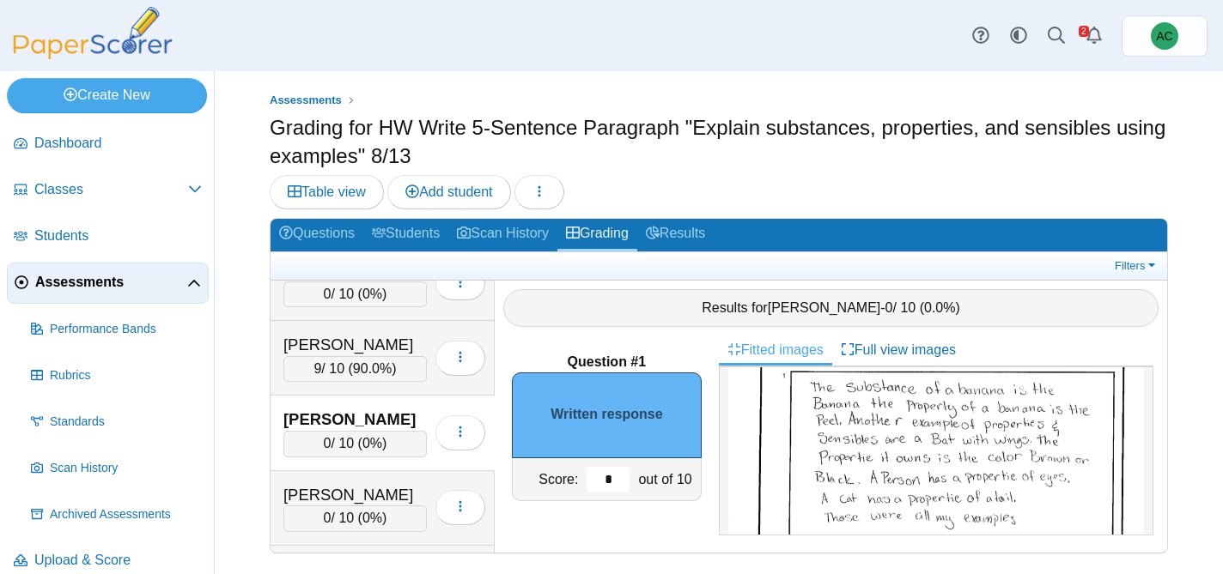
click at [618, 472] on input "*" at bounding box center [607, 480] width 43 height 26
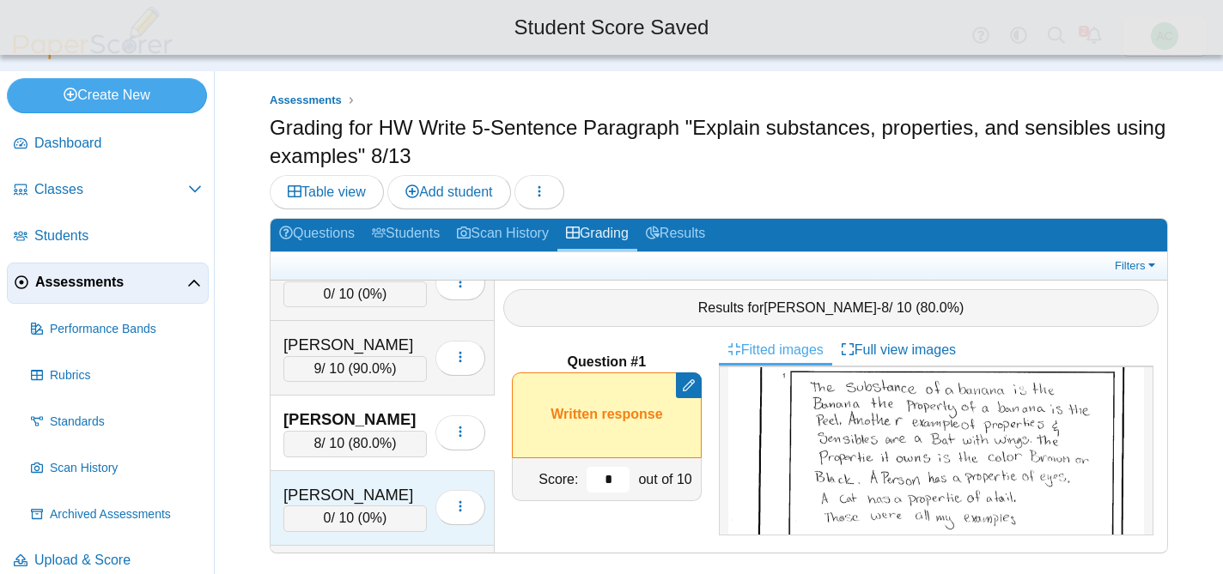
type input "*"
click at [319, 488] on div "[PERSON_NAME]" at bounding box center [354, 495] width 143 height 22
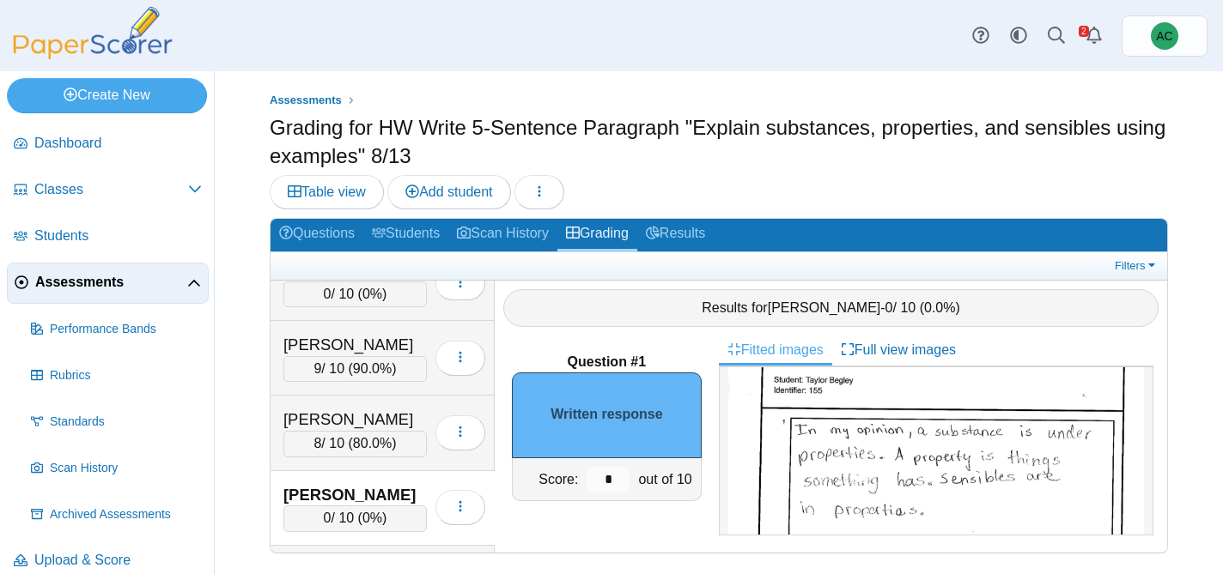
scroll to position [93, 0]
click at [611, 476] on input "*" at bounding box center [607, 480] width 43 height 26
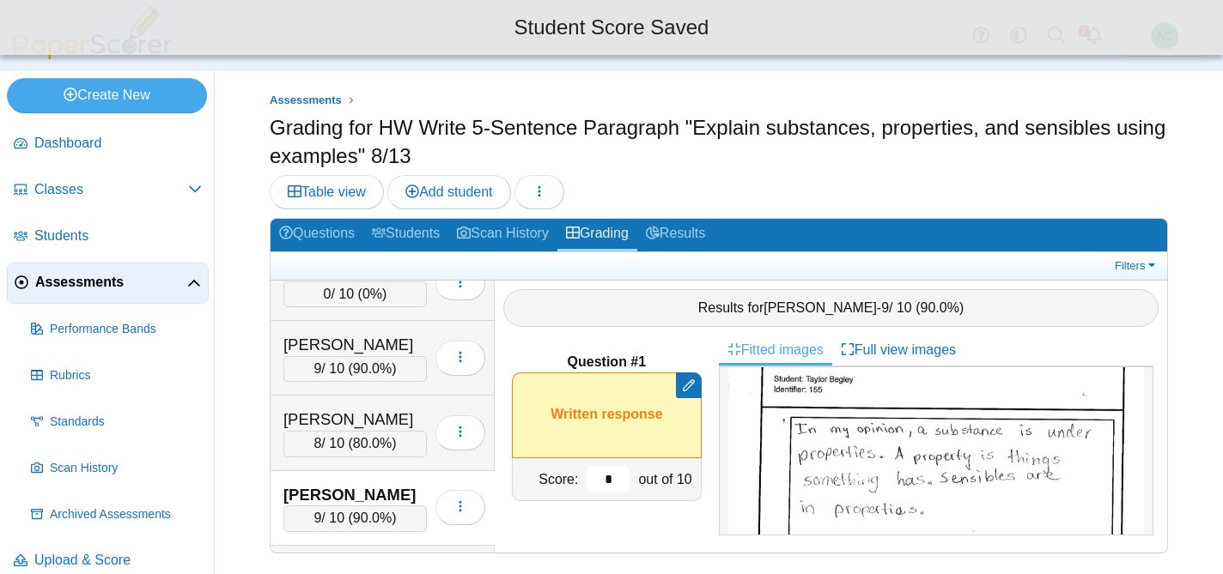
scroll to position [699, 0]
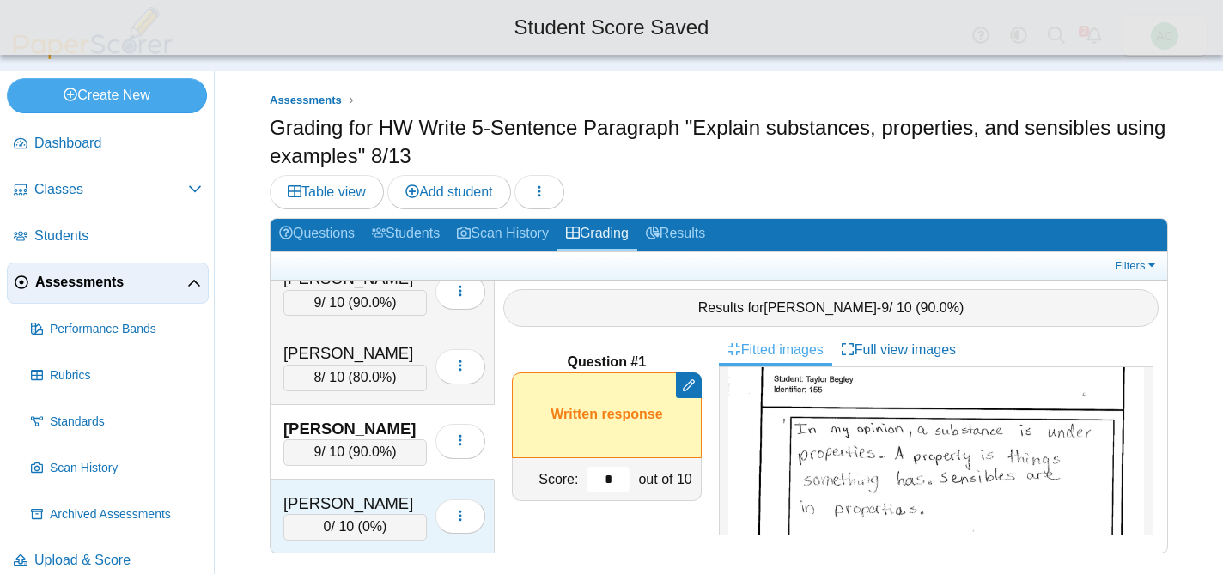
type input "*"
click at [358, 489] on div "[PERSON_NAME] 0 / 10 ( 0% ) Loading…" at bounding box center [382, 517] width 224 height 75
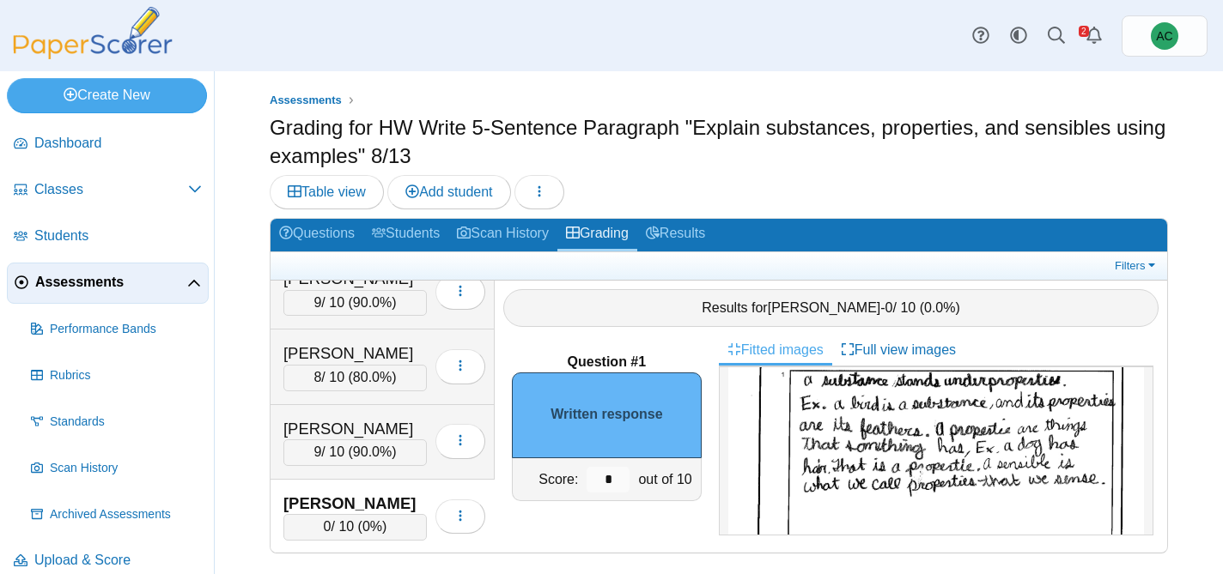
scroll to position [150, 0]
click at [609, 479] on input "*" at bounding box center [607, 480] width 43 height 26
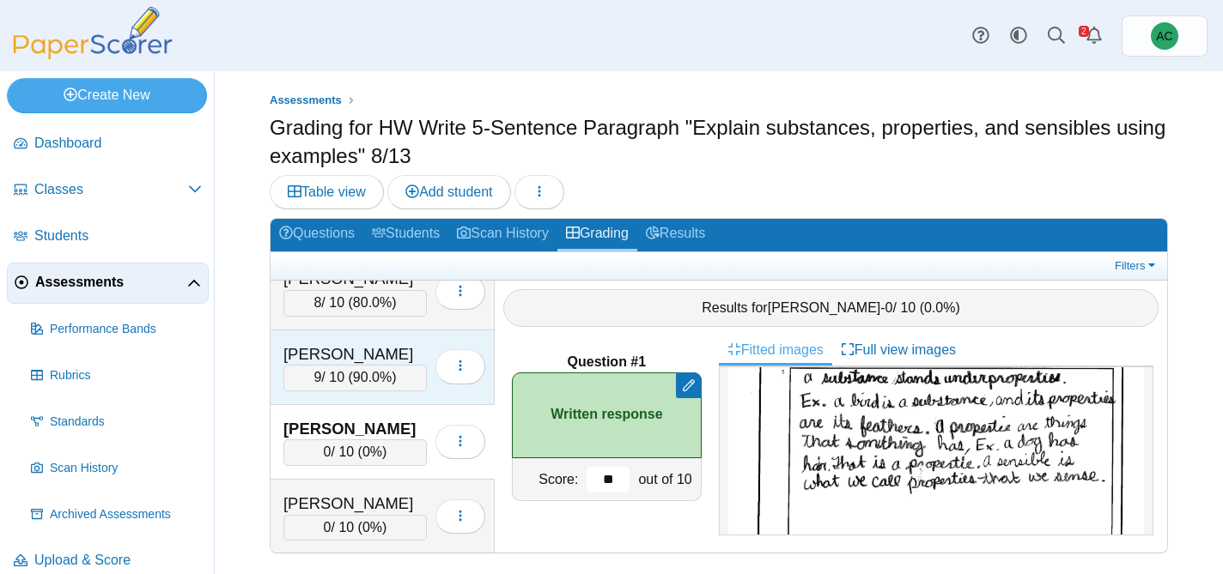
scroll to position [775, 0]
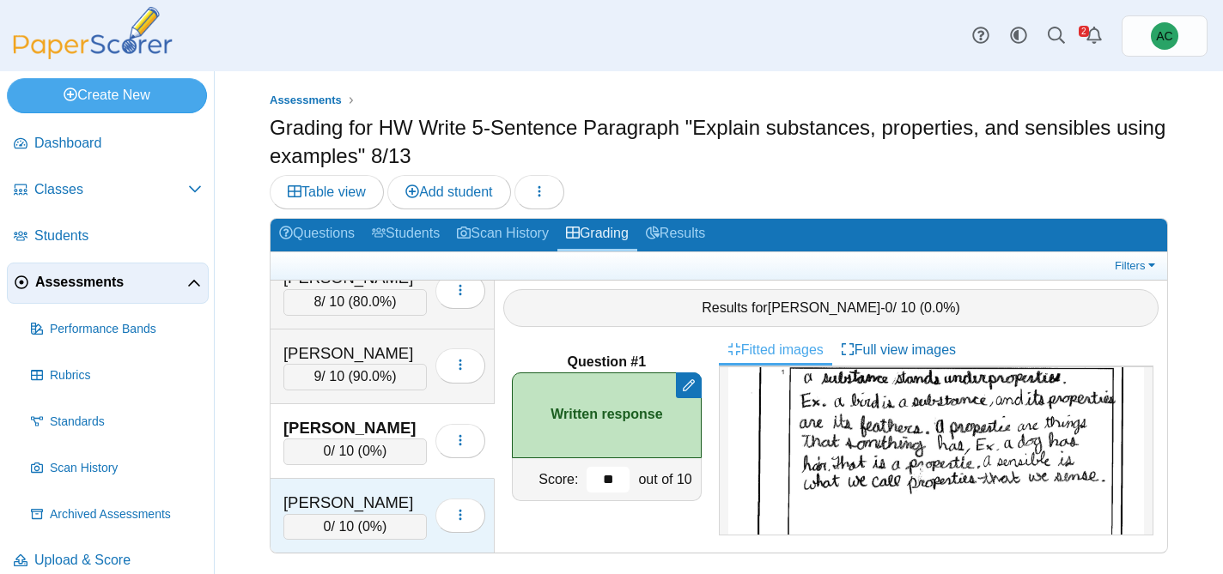
type input "**"
click at [319, 479] on div "[PERSON_NAME] 0 / 10 ( 0% ) Loading…" at bounding box center [382, 516] width 224 height 75
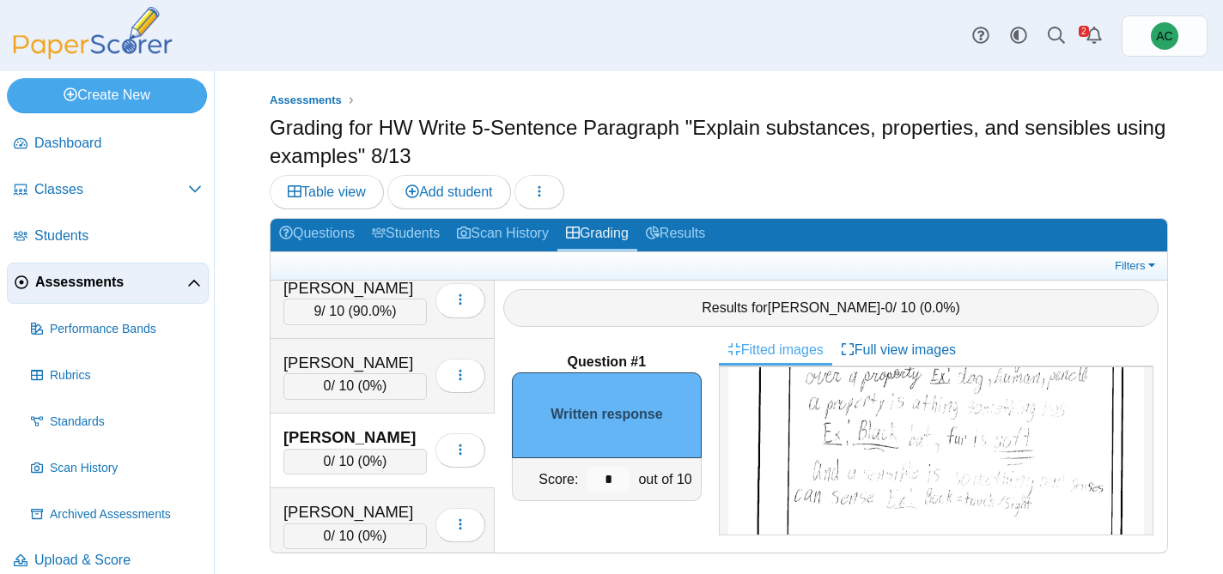
scroll to position [202, 0]
click at [1041, 498] on img at bounding box center [936, 467] width 416 height 587
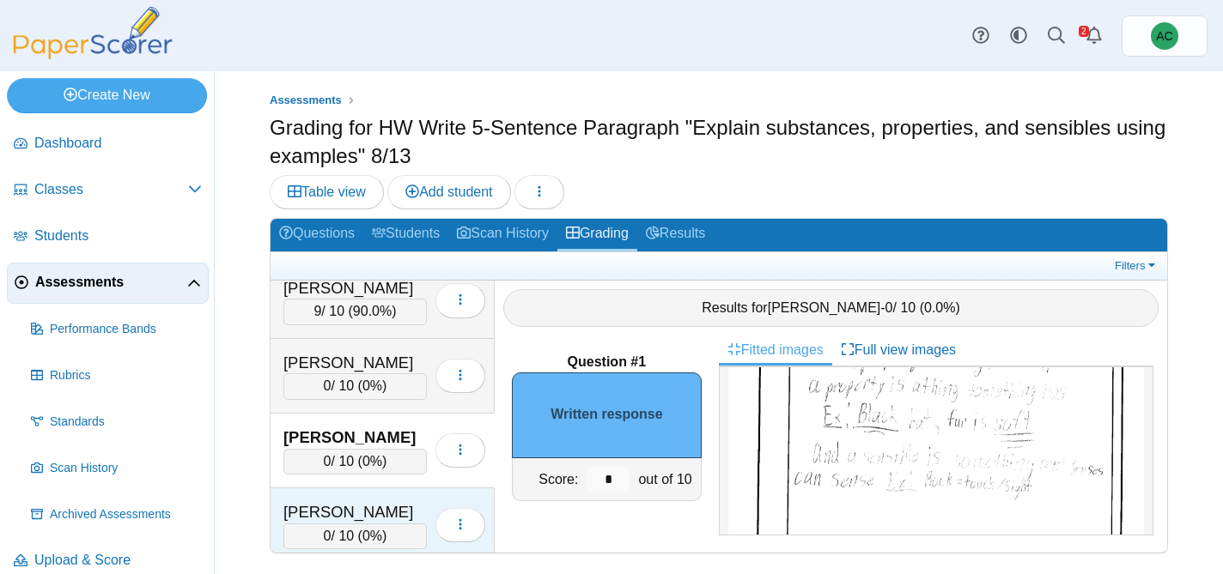
click at [369, 510] on div "[PERSON_NAME]" at bounding box center [354, 512] width 143 height 22
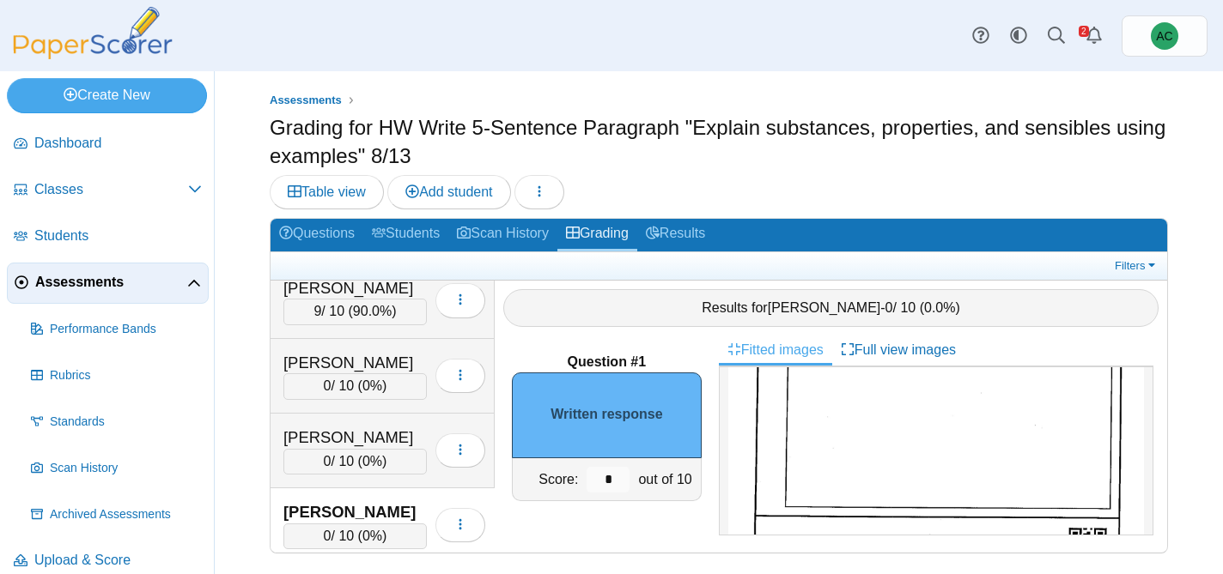
scroll to position [371, 0]
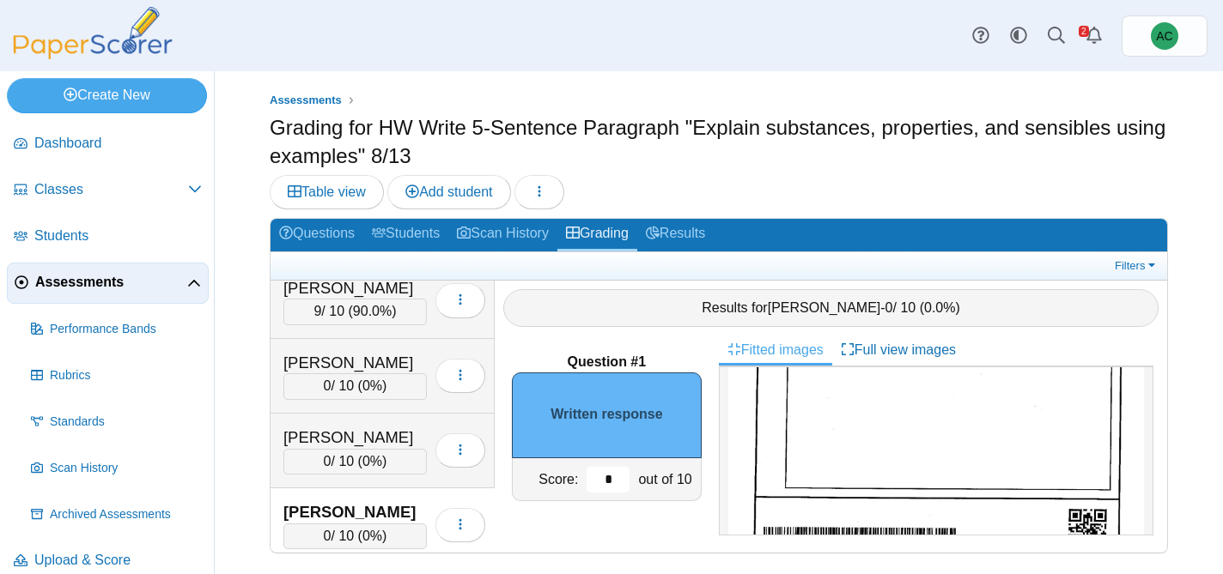
click at [617, 480] on input "*" at bounding box center [607, 480] width 43 height 26
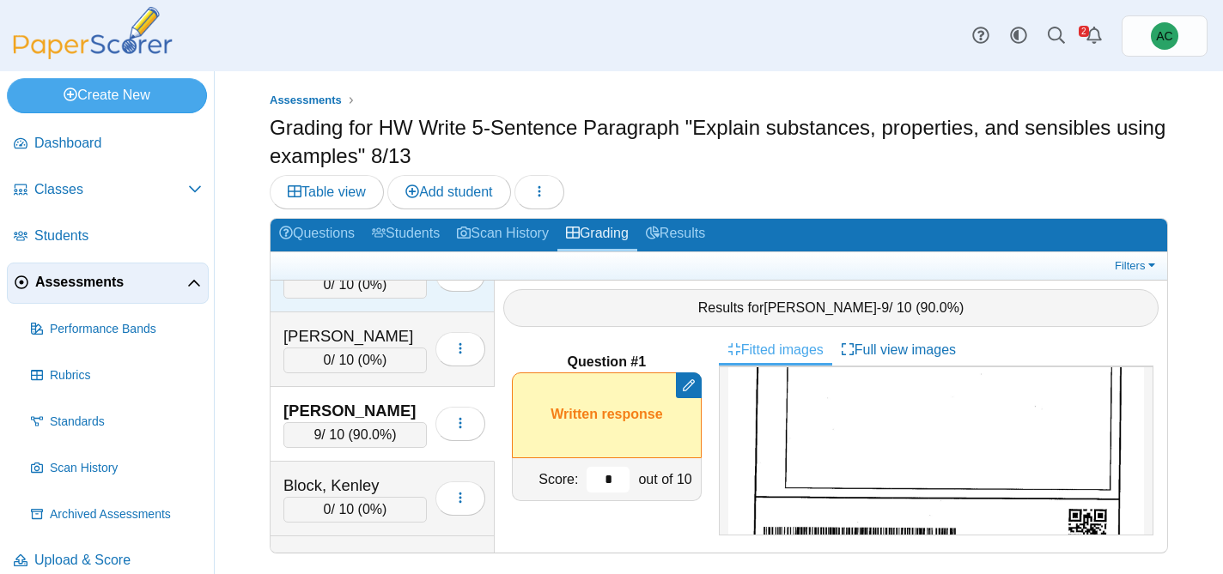
scroll to position [943, 0]
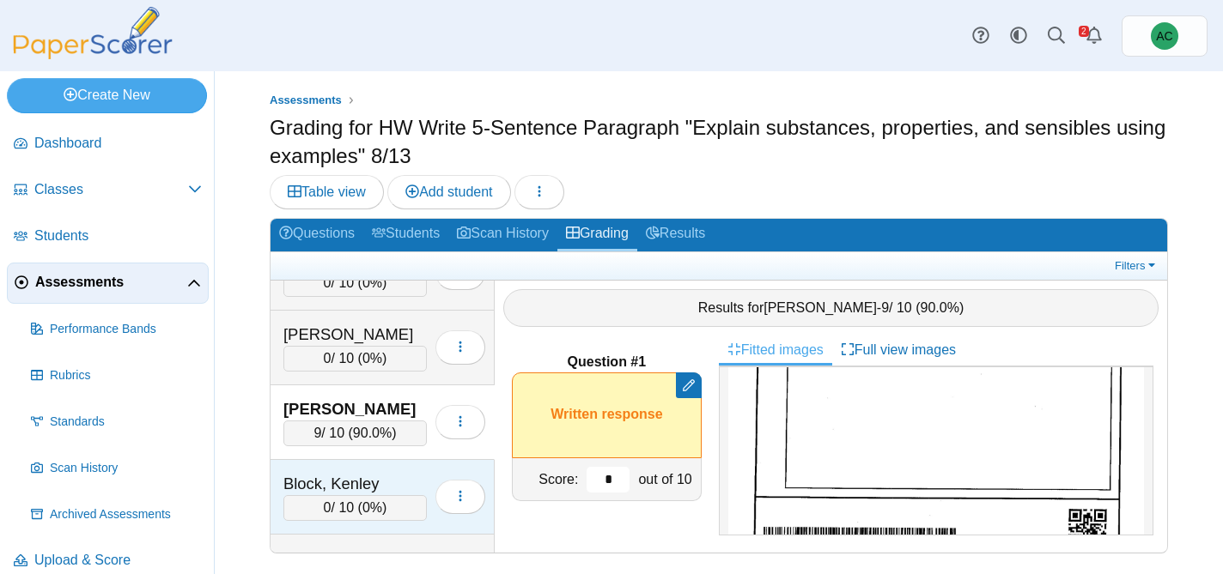
type input "*"
click at [357, 475] on div "Block, Kenley" at bounding box center [354, 484] width 143 height 22
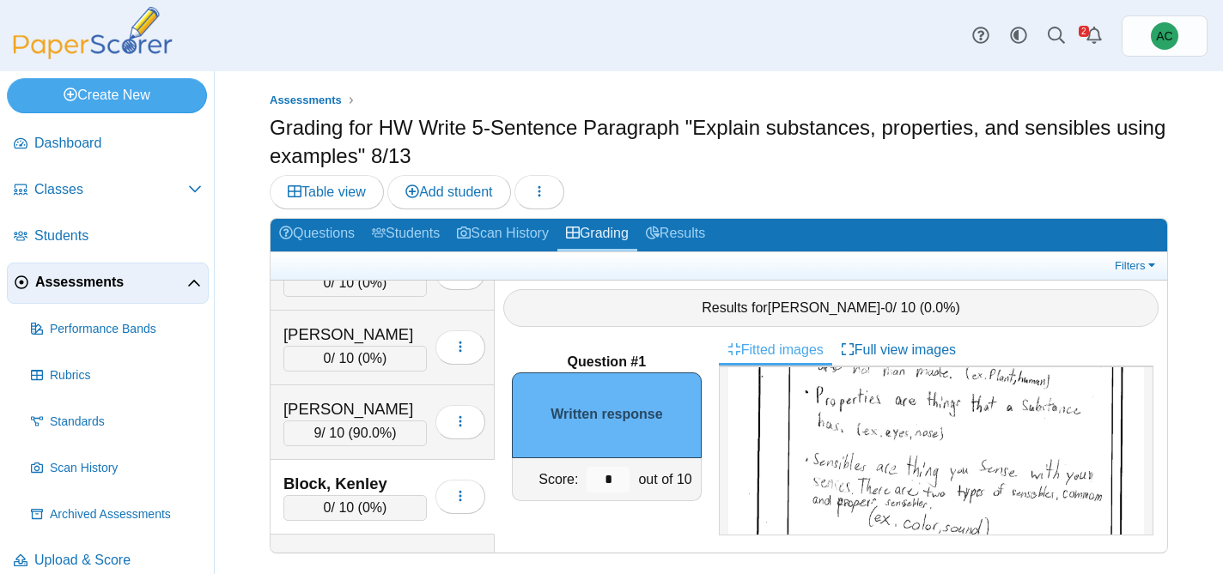
scroll to position [199, 0]
click at [620, 476] on input "*" at bounding box center [607, 480] width 43 height 26
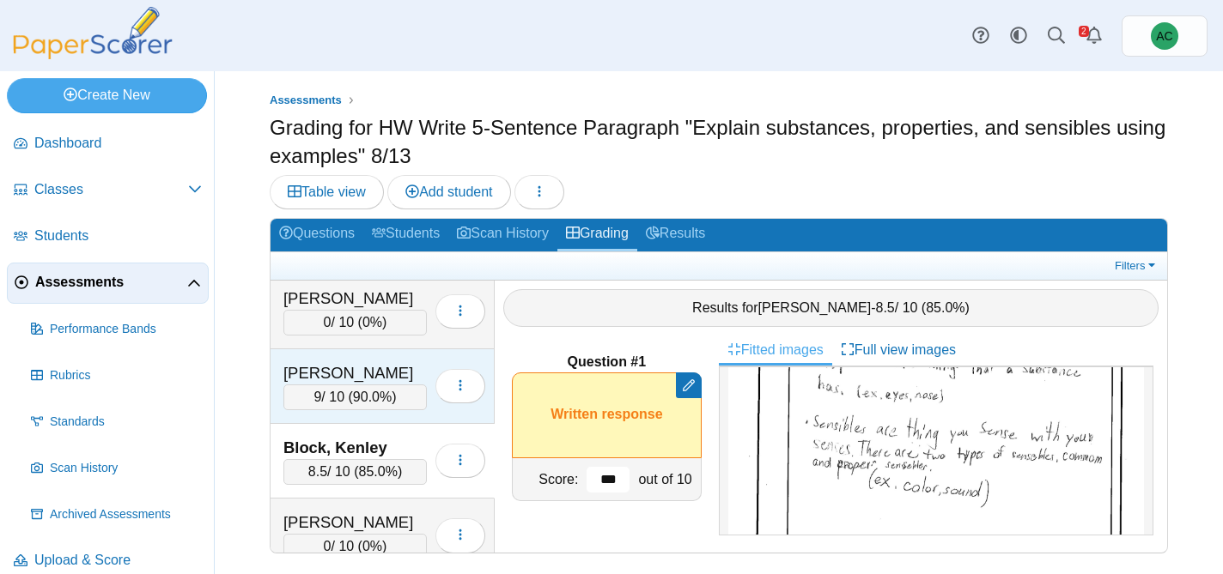
scroll to position [995, 0]
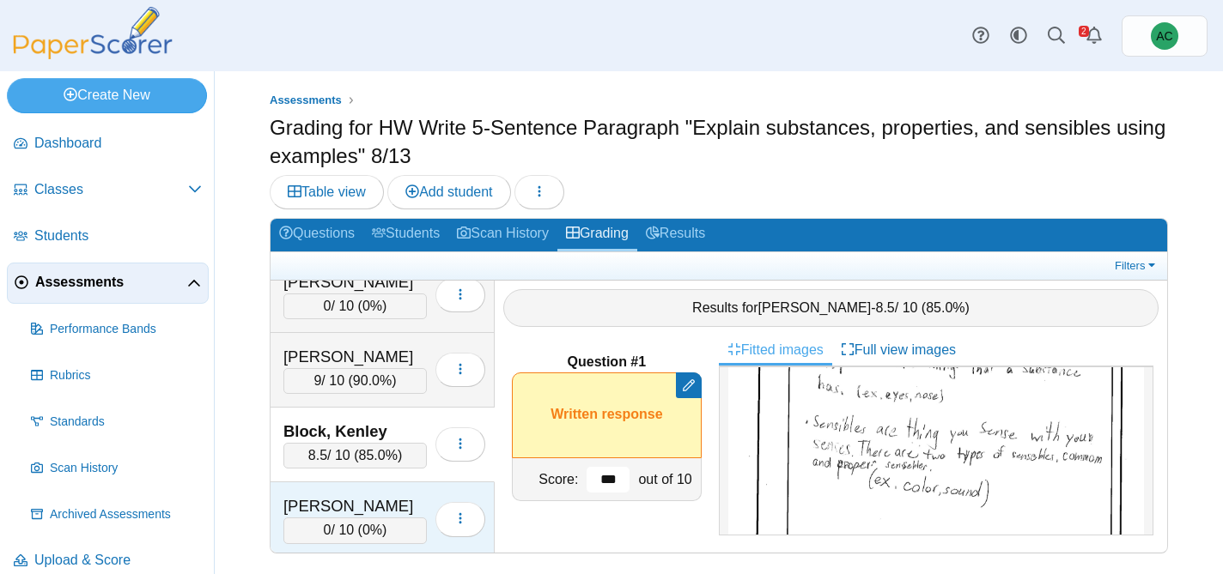
type input "***"
click at [343, 501] on div "[PERSON_NAME]" at bounding box center [354, 506] width 143 height 22
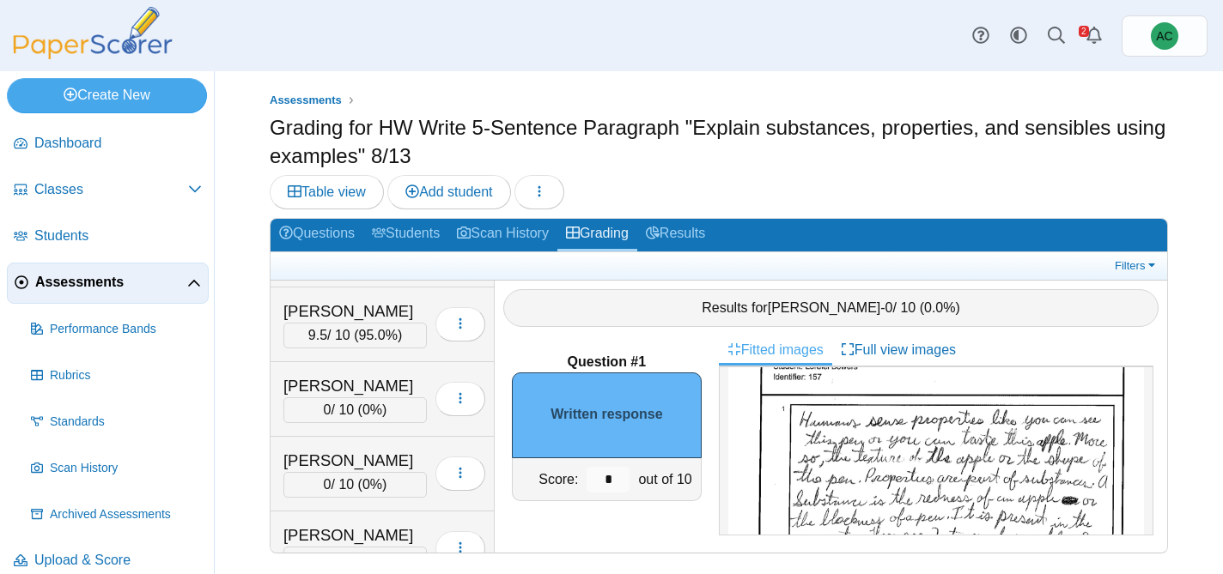
scroll to position [0, 0]
